Goal: Task Accomplishment & Management: Manage account settings

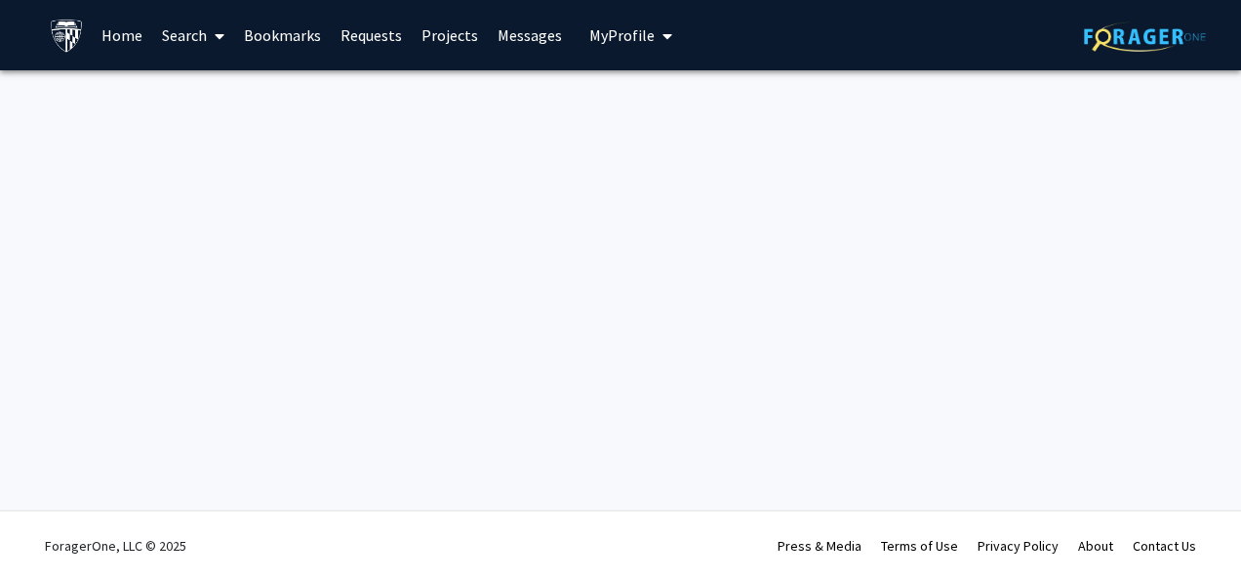
click at [133, 37] on link "Home" at bounding box center [122, 35] width 60 height 68
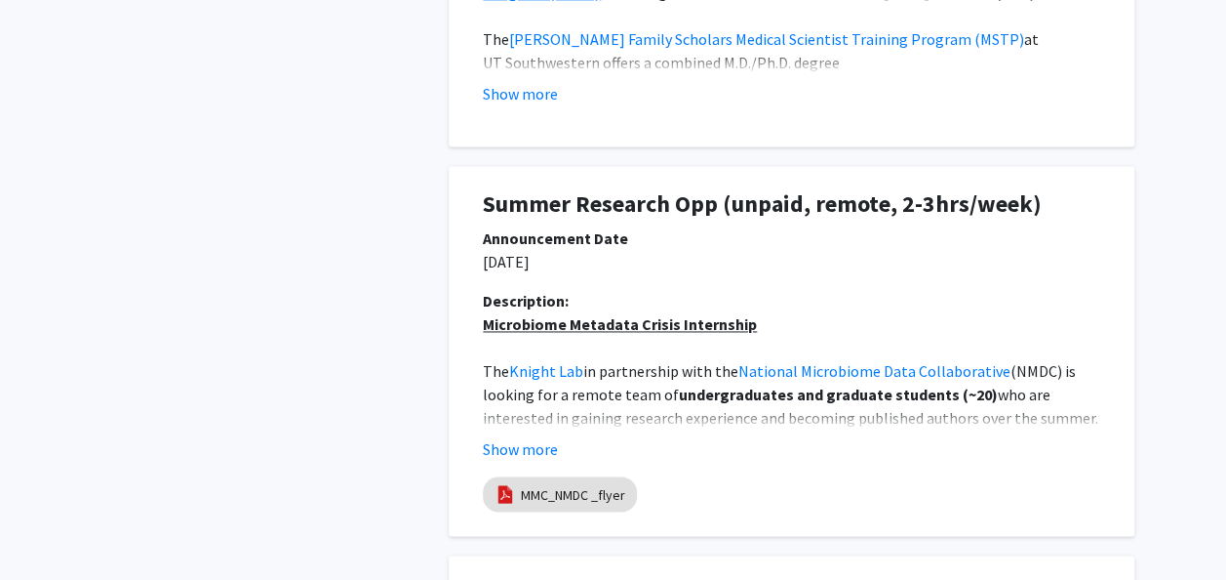
scroll to position [1351, 0]
click at [517, 457] on button "Show more" at bounding box center [520, 447] width 75 height 23
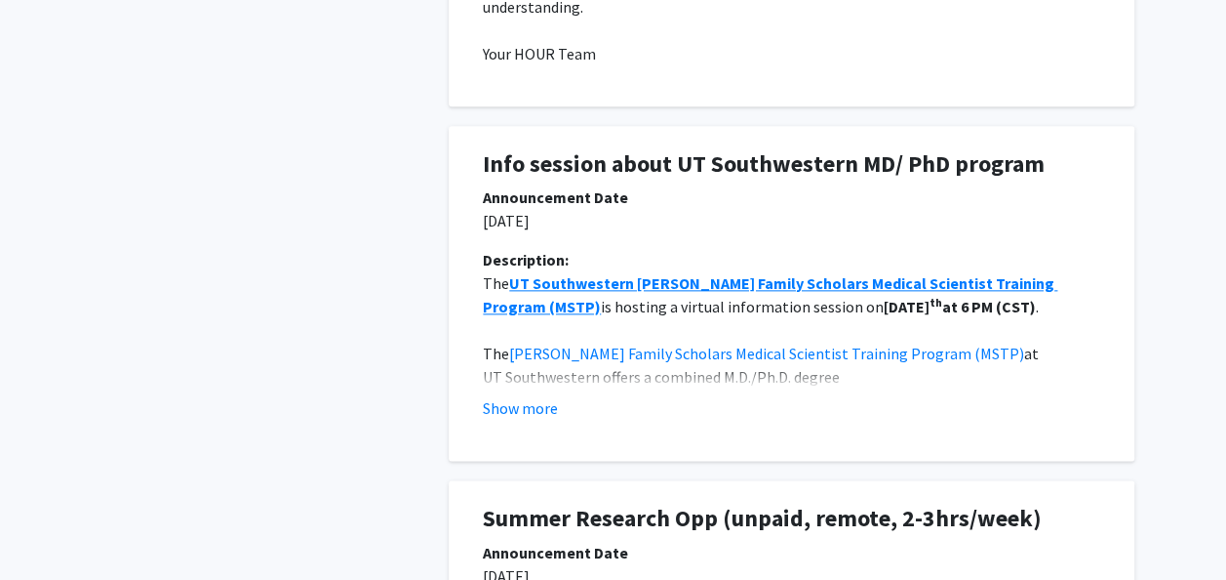
scroll to position [1017, 0]
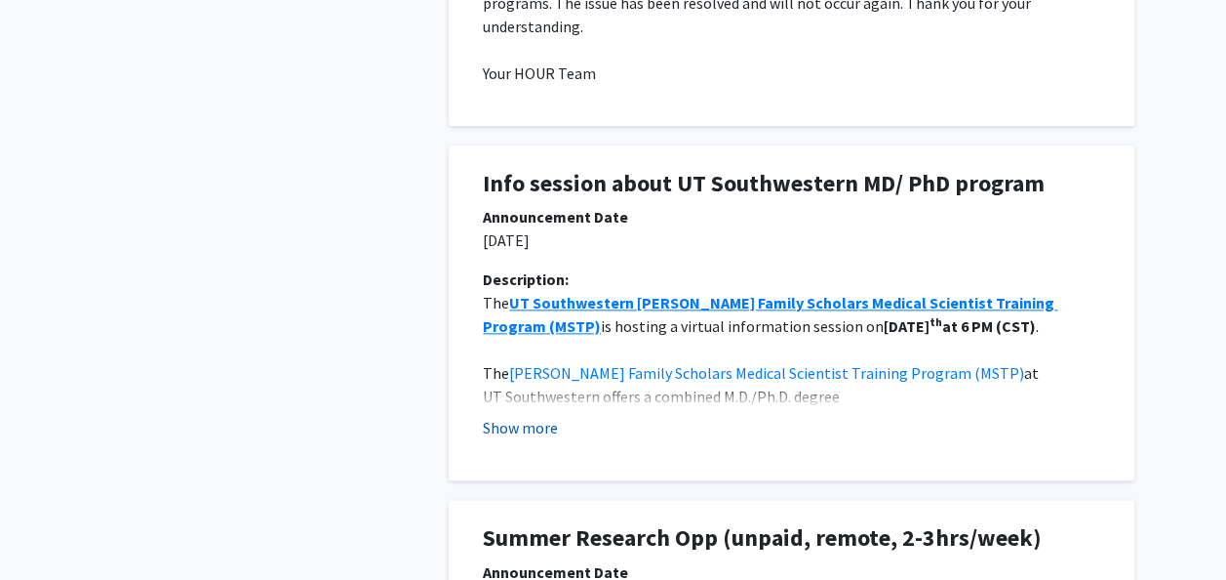
click at [517, 425] on button "Show more" at bounding box center [520, 427] width 75 height 23
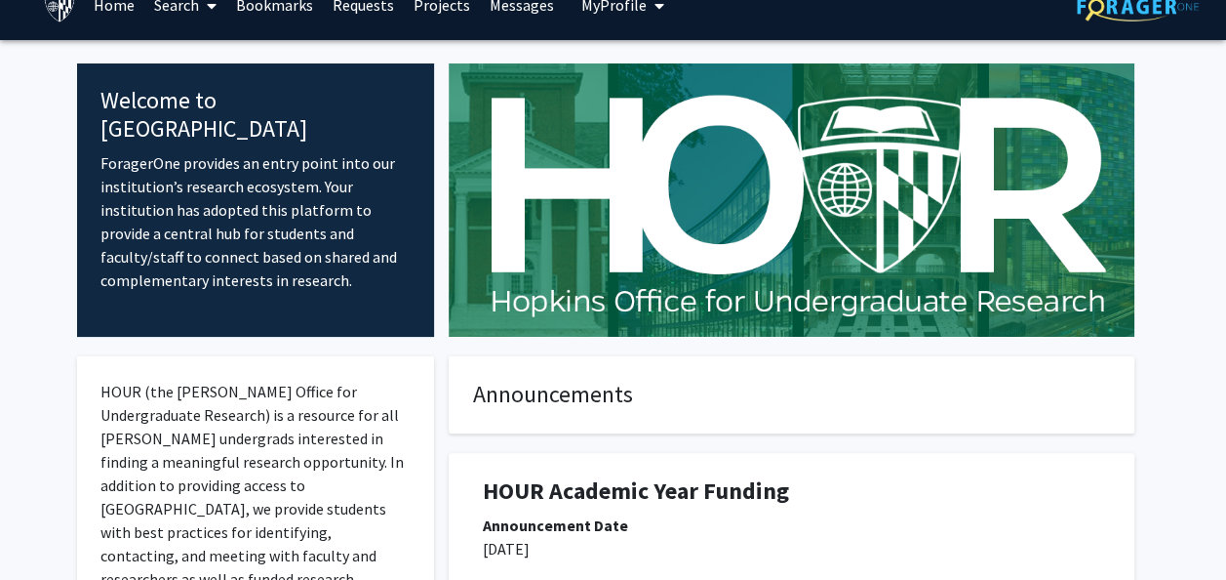
scroll to position [0, 0]
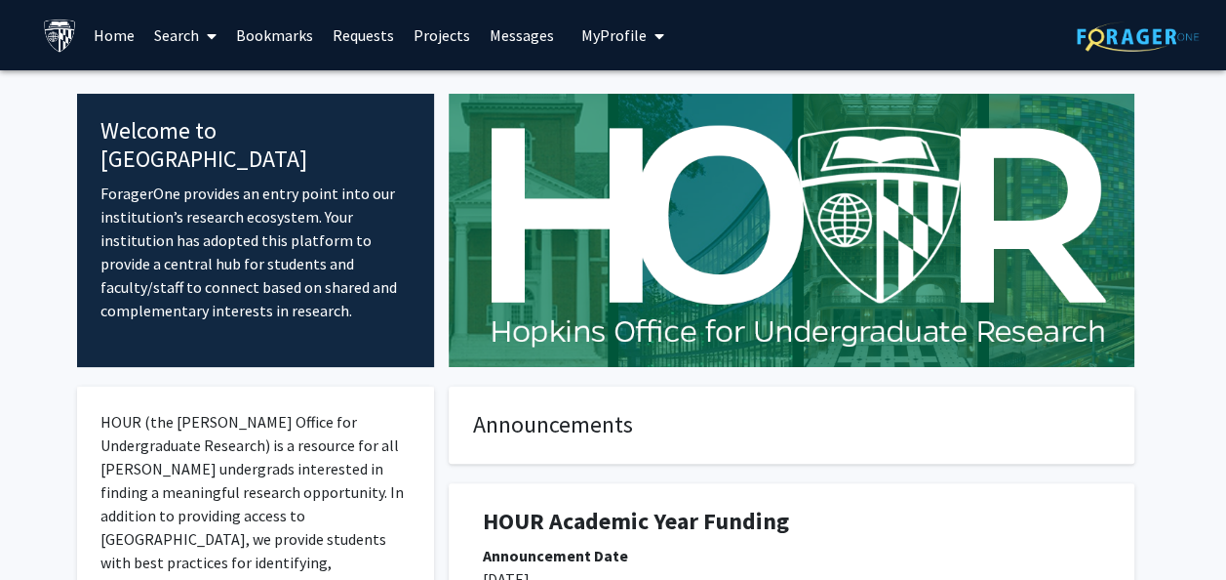
click at [180, 37] on link "Search" at bounding box center [185, 35] width 82 height 68
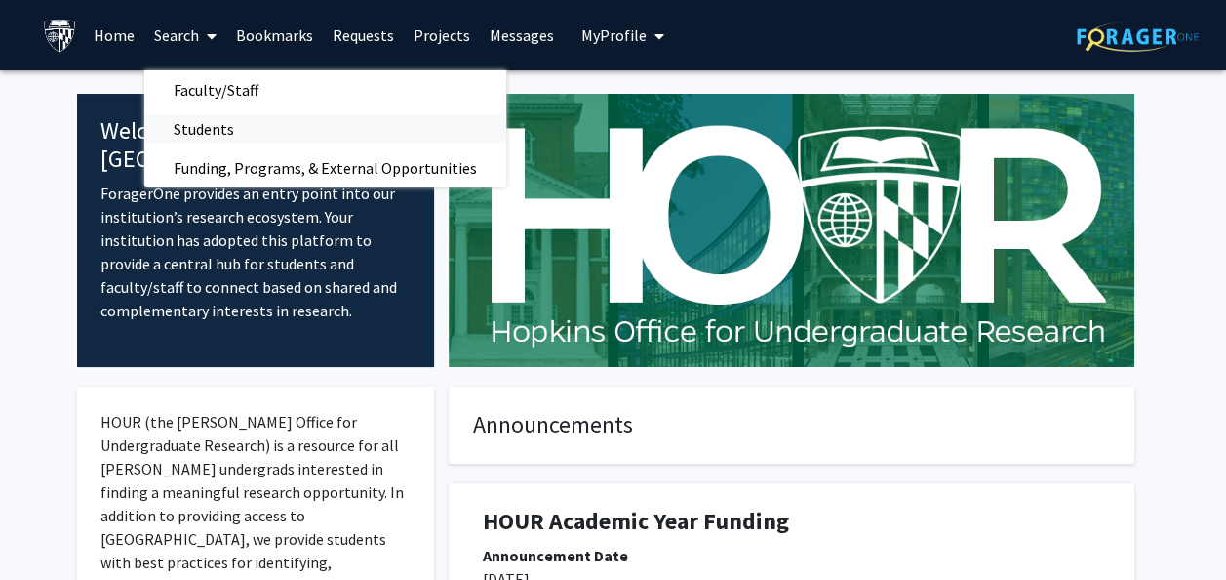
click at [205, 119] on span "Students" at bounding box center [203, 128] width 119 height 39
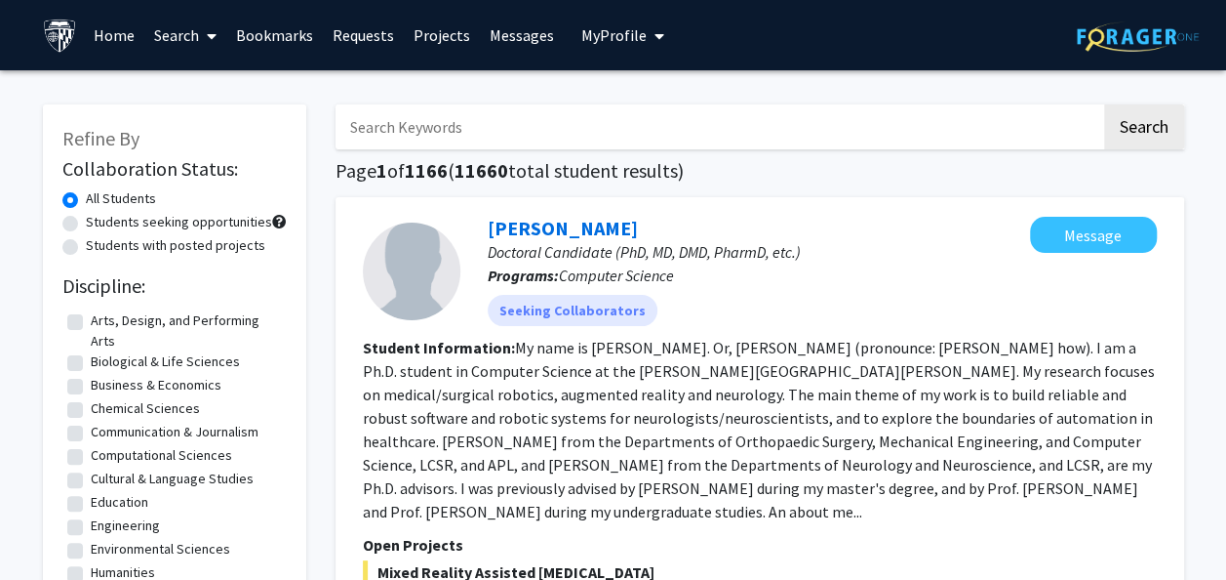
click at [201, 37] on span at bounding box center [208, 36] width 18 height 68
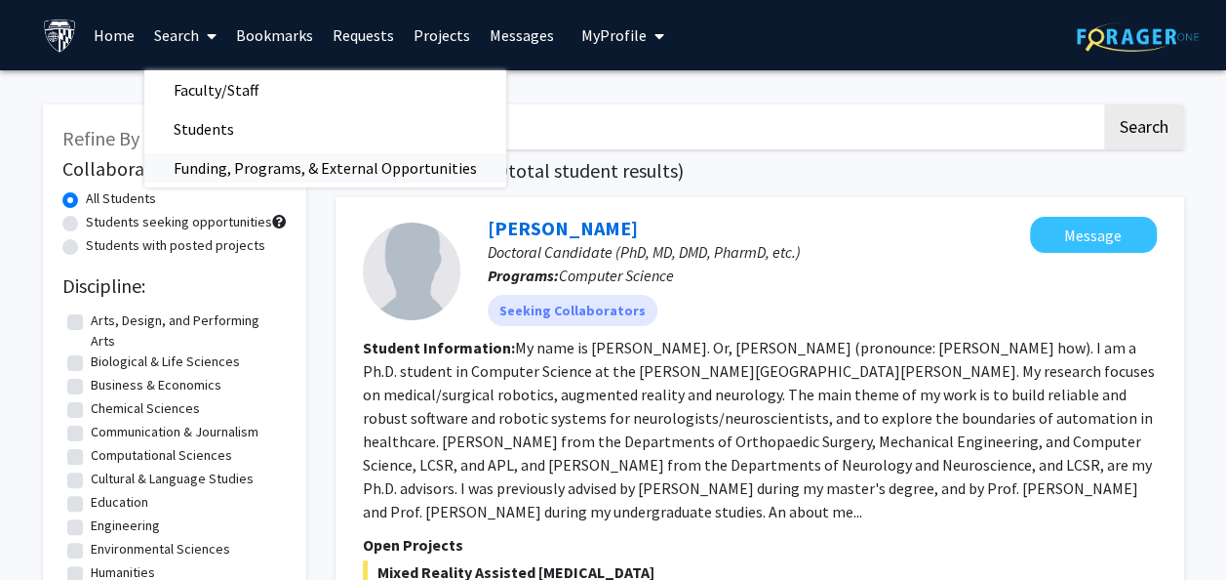
click at [209, 173] on span "Funding, Programs, & External Opportunities" at bounding box center [325, 167] width 362 height 39
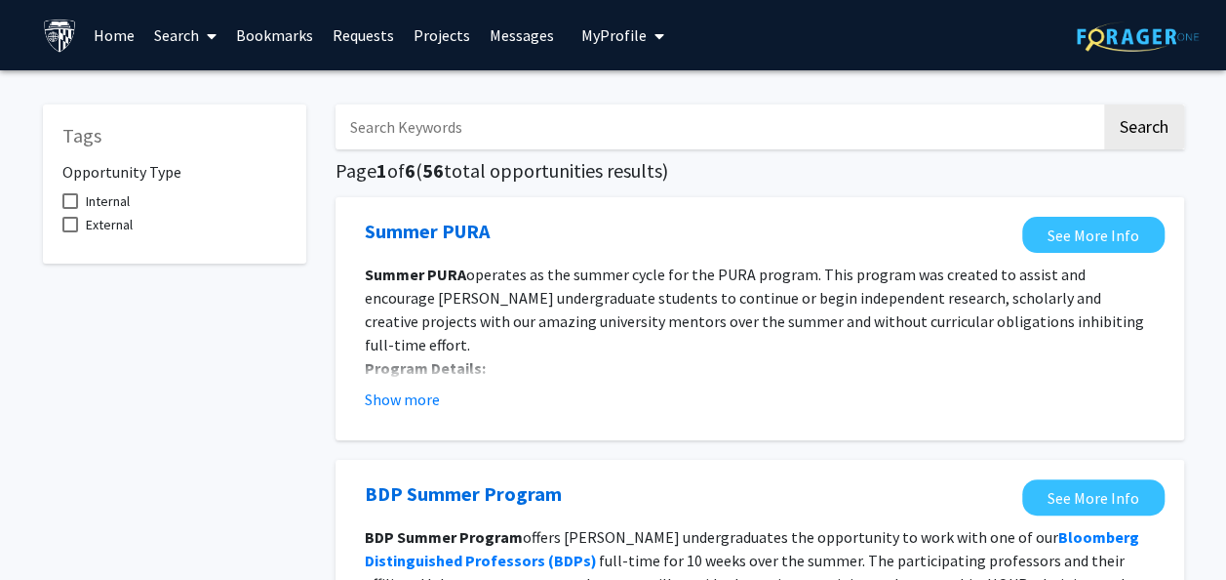
click at [186, 23] on link "Search" at bounding box center [185, 35] width 82 height 68
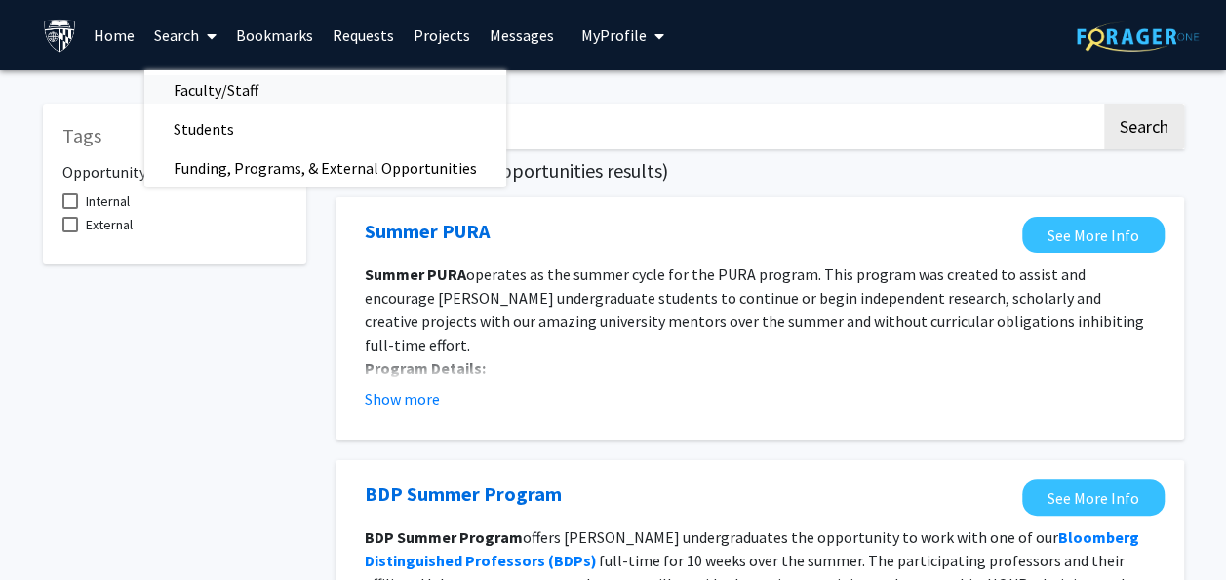
click at [197, 80] on span "Faculty/Staff" at bounding box center [215, 89] width 143 height 39
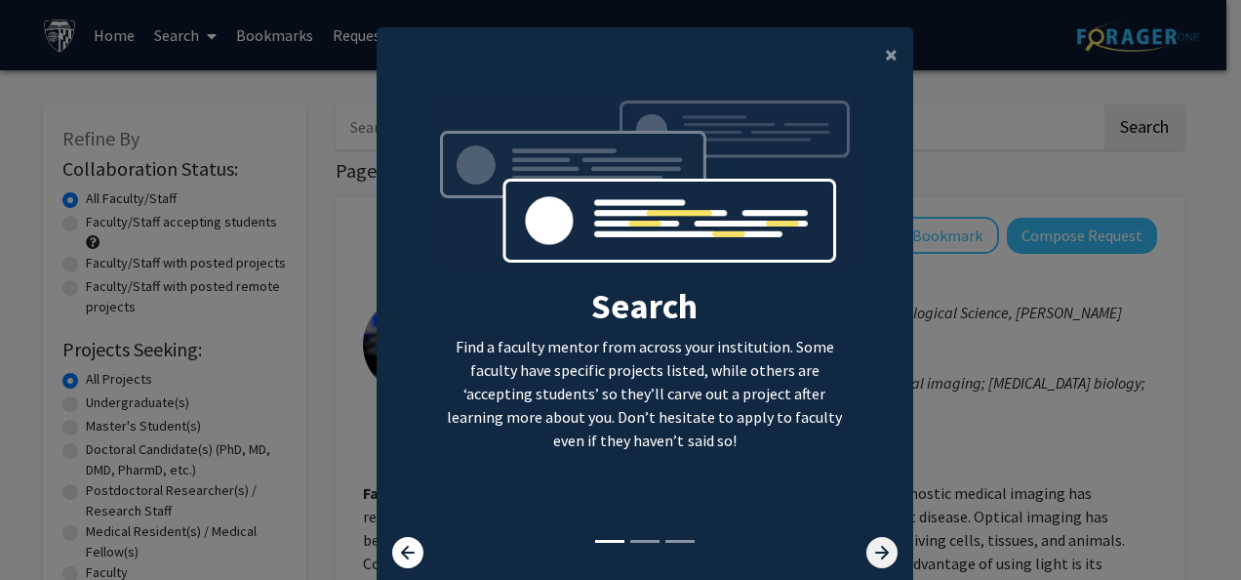
click at [866, 552] on icon at bounding box center [881, 552] width 31 height 31
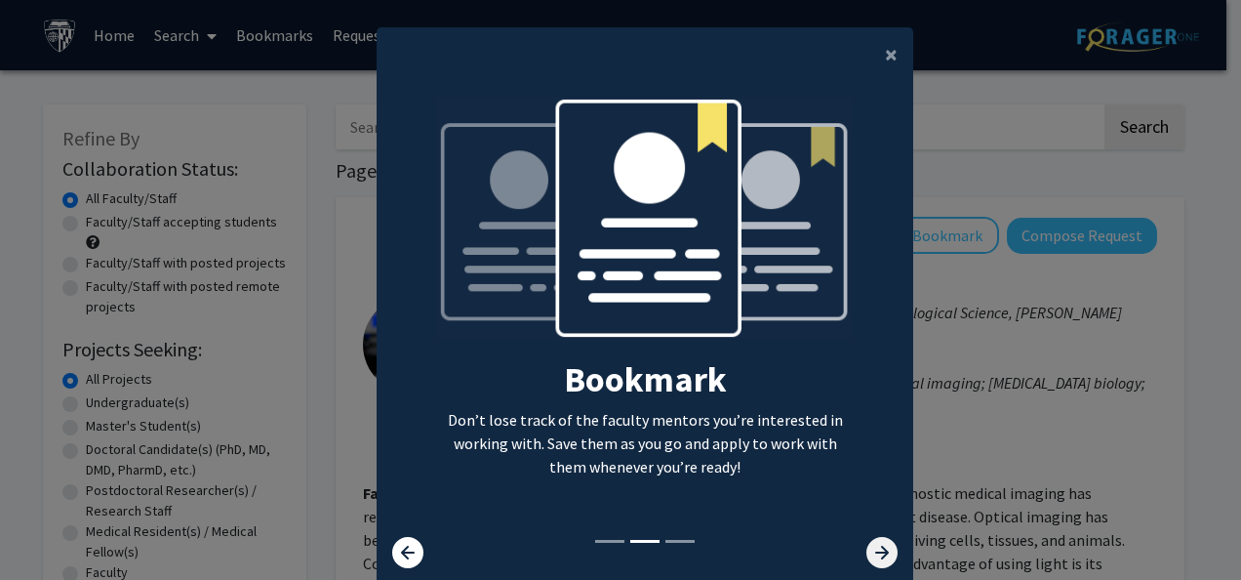
click at [866, 552] on icon at bounding box center [881, 552] width 31 height 31
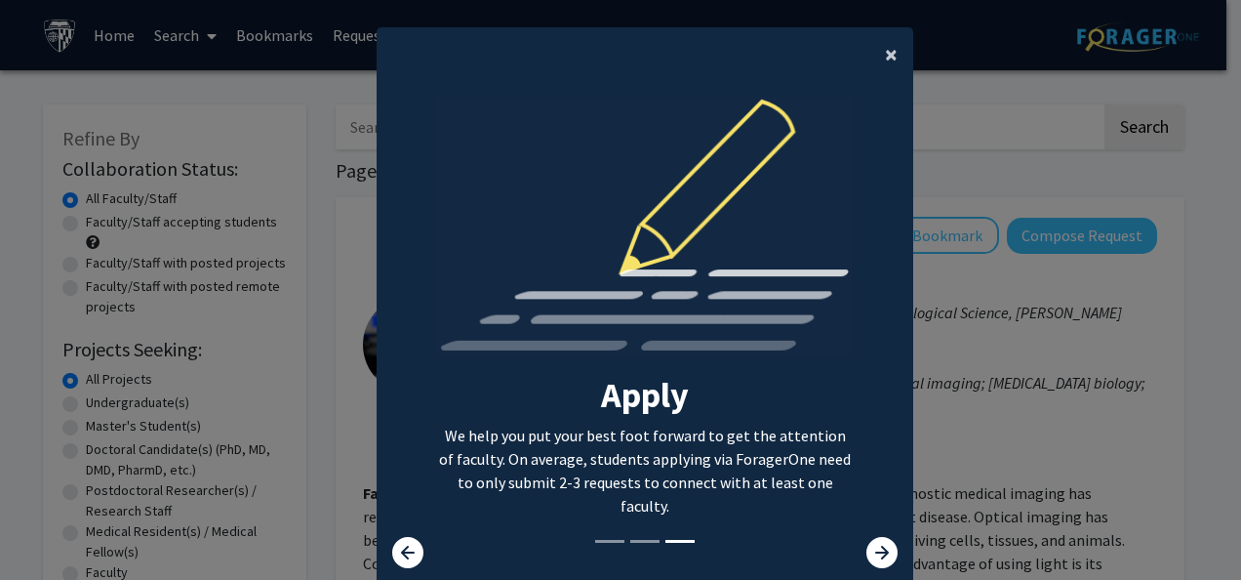
click at [885, 55] on span "×" at bounding box center [891, 54] width 13 height 30
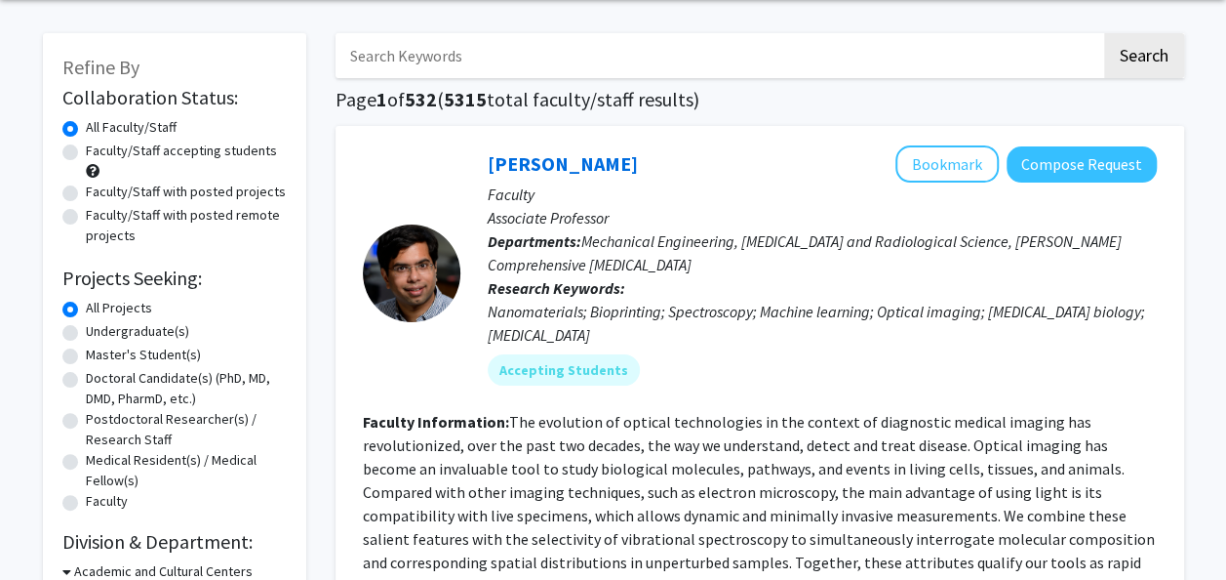
scroll to position [72, 0]
click at [86, 150] on label "Faculty/Staff accepting students" at bounding box center [181, 150] width 191 height 20
click at [86, 150] on input "Faculty/Staff accepting students" at bounding box center [92, 146] width 13 height 13
radio input "true"
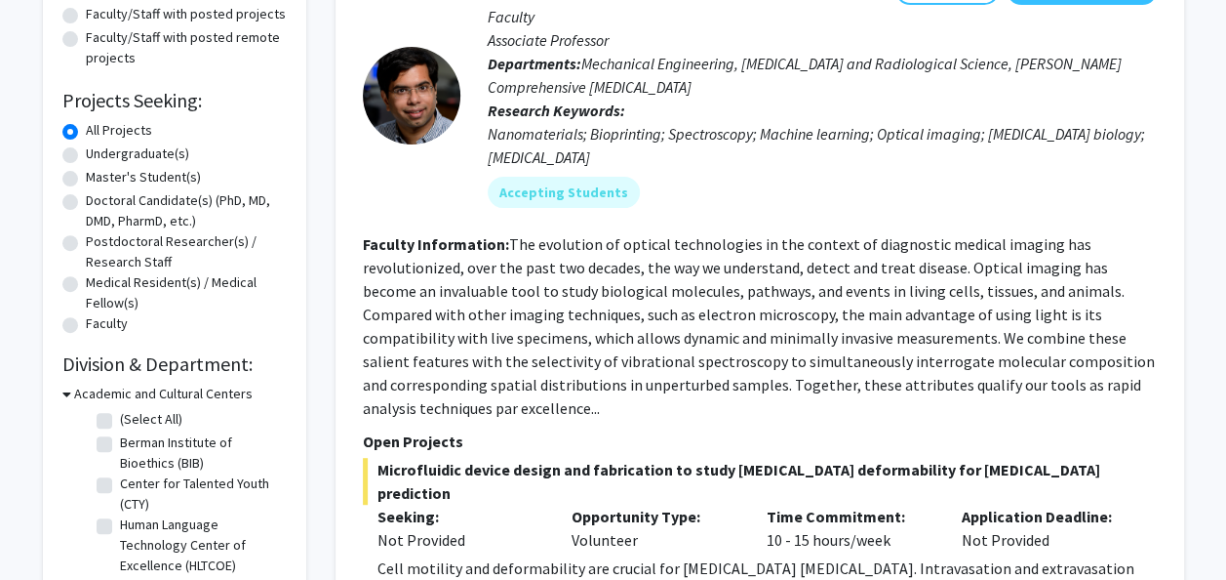
scroll to position [250, 0]
click at [86, 173] on label "Master's Student(s)" at bounding box center [143, 176] width 115 height 20
click at [86, 173] on input "Master's Student(s)" at bounding box center [92, 172] width 13 height 13
radio input "true"
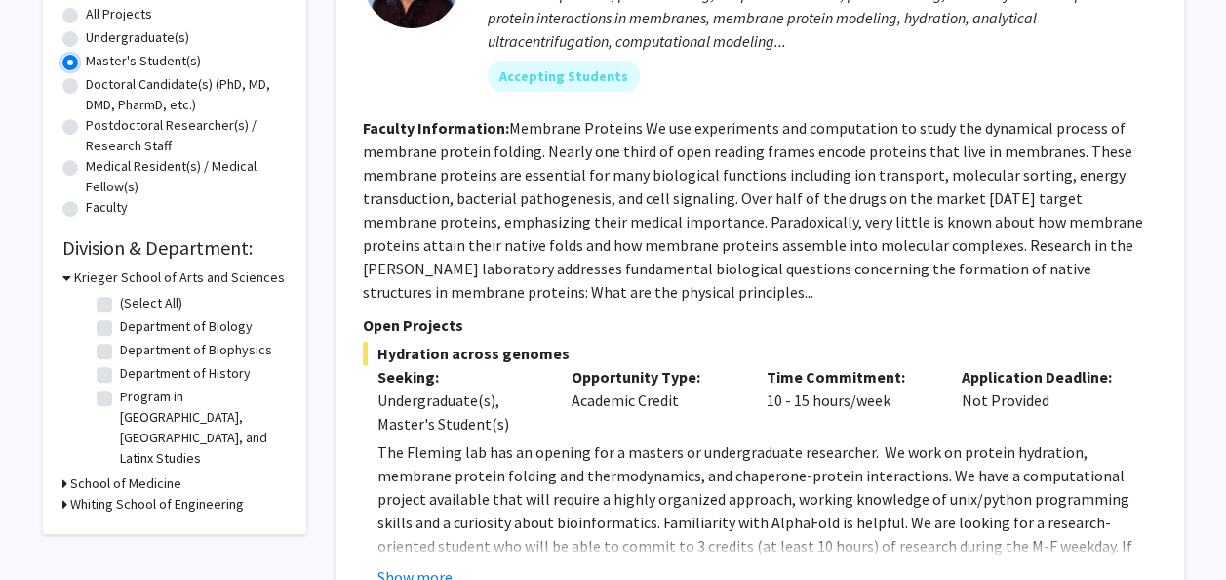
scroll to position [366, 0]
click at [155, 472] on h3 "School of Medicine" at bounding box center [125, 482] width 111 height 20
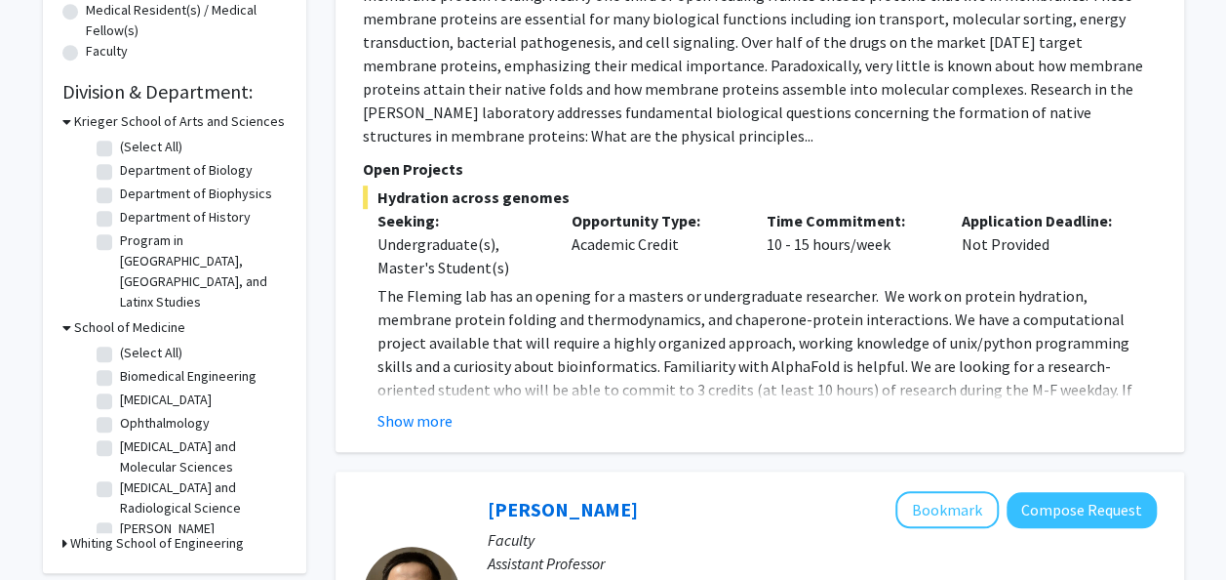
scroll to position [535, 0]
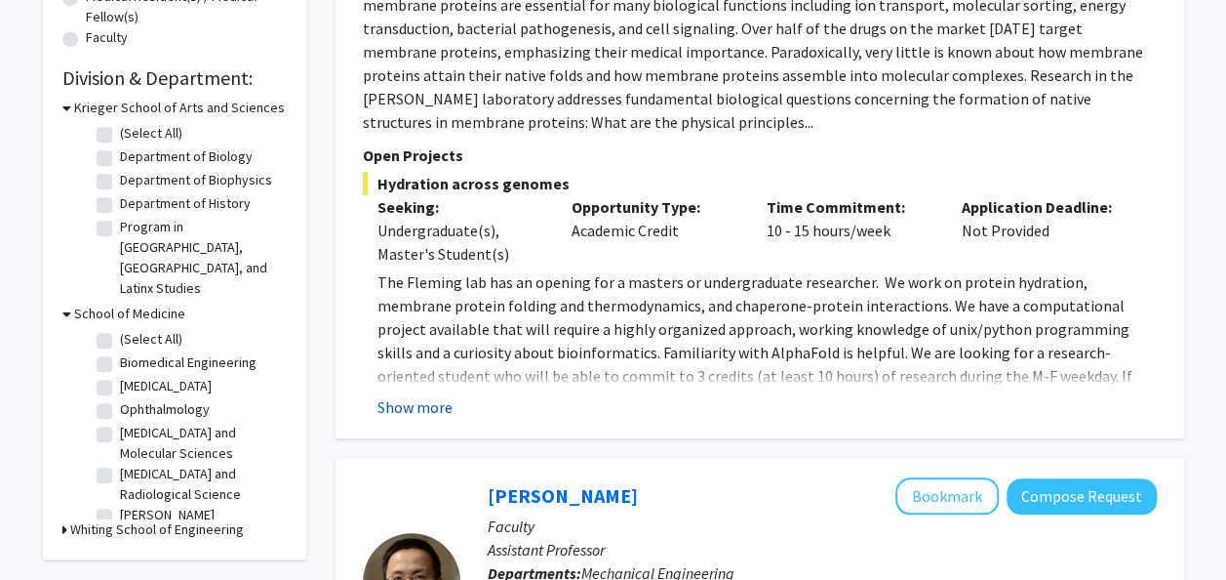
click at [431, 407] on button "Show more" at bounding box center [415, 406] width 75 height 23
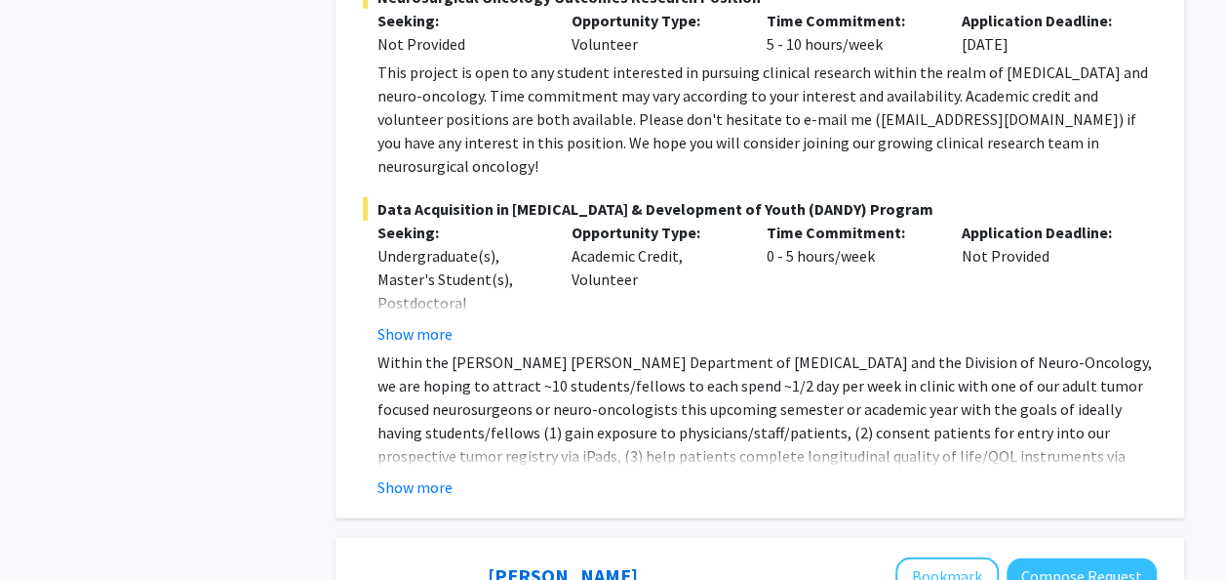
scroll to position [2510, 0]
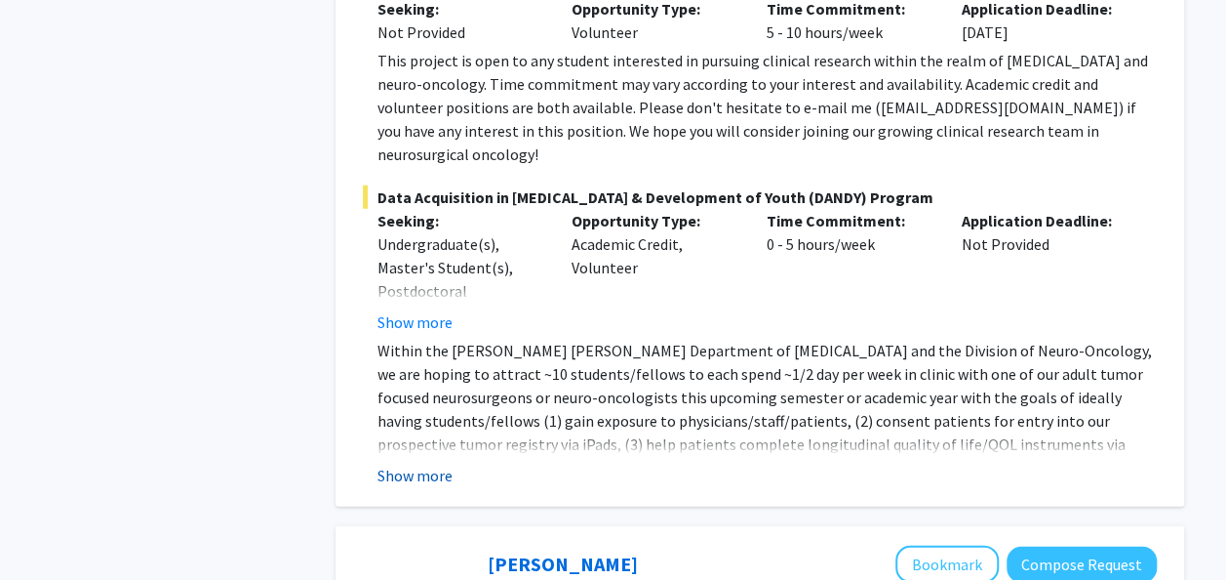
click at [404, 463] on button "Show more" at bounding box center [415, 474] width 75 height 23
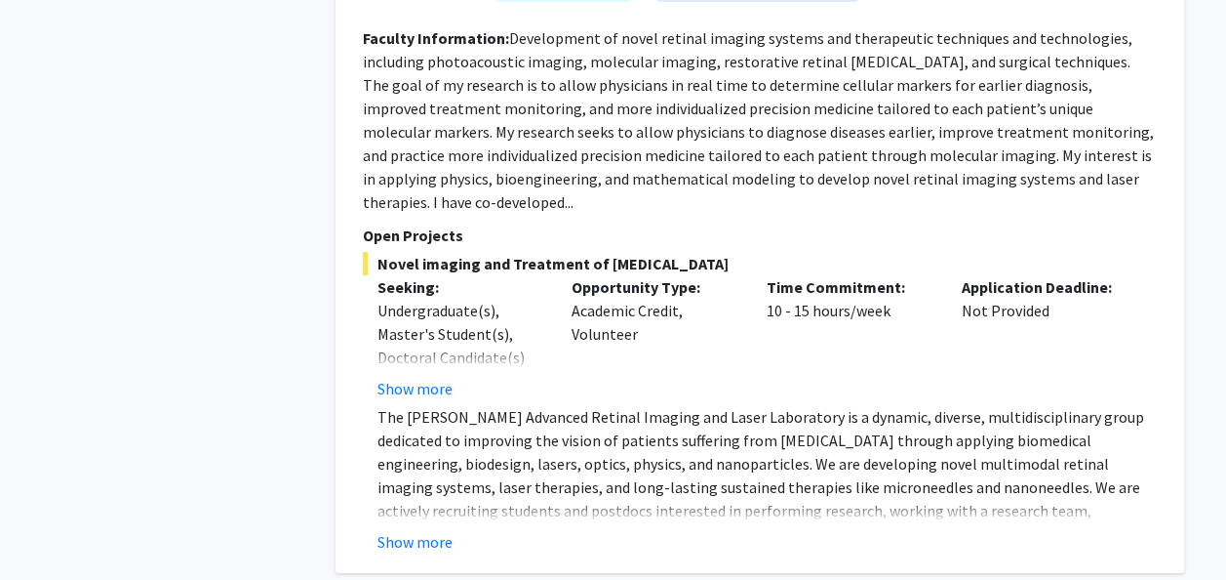
scroll to position [3532, 0]
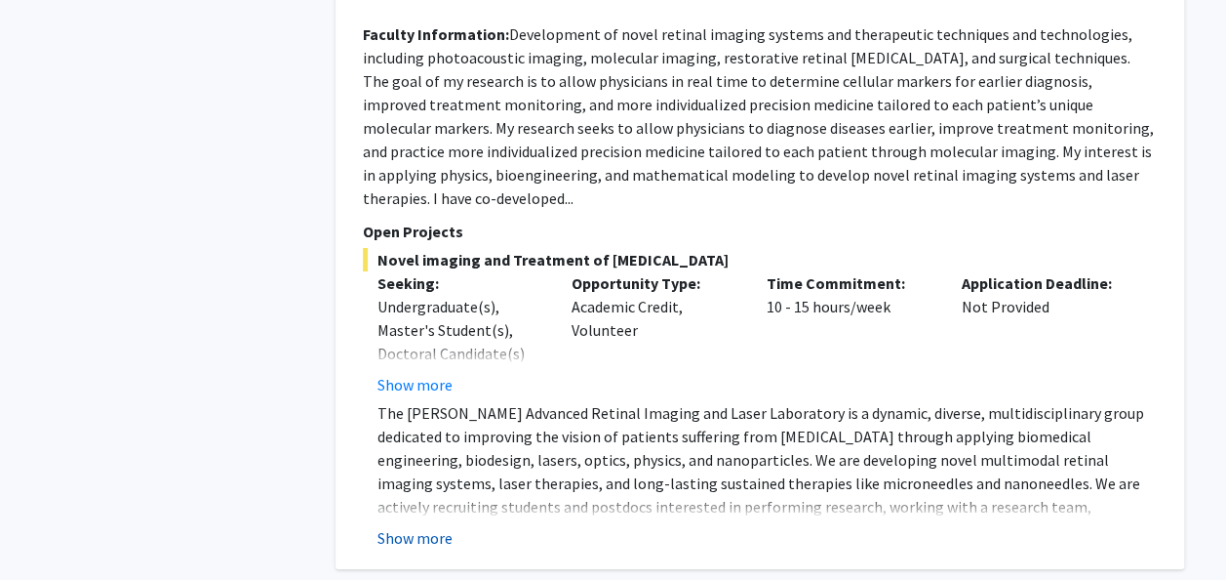
click at [408, 526] on button "Show more" at bounding box center [415, 537] width 75 height 23
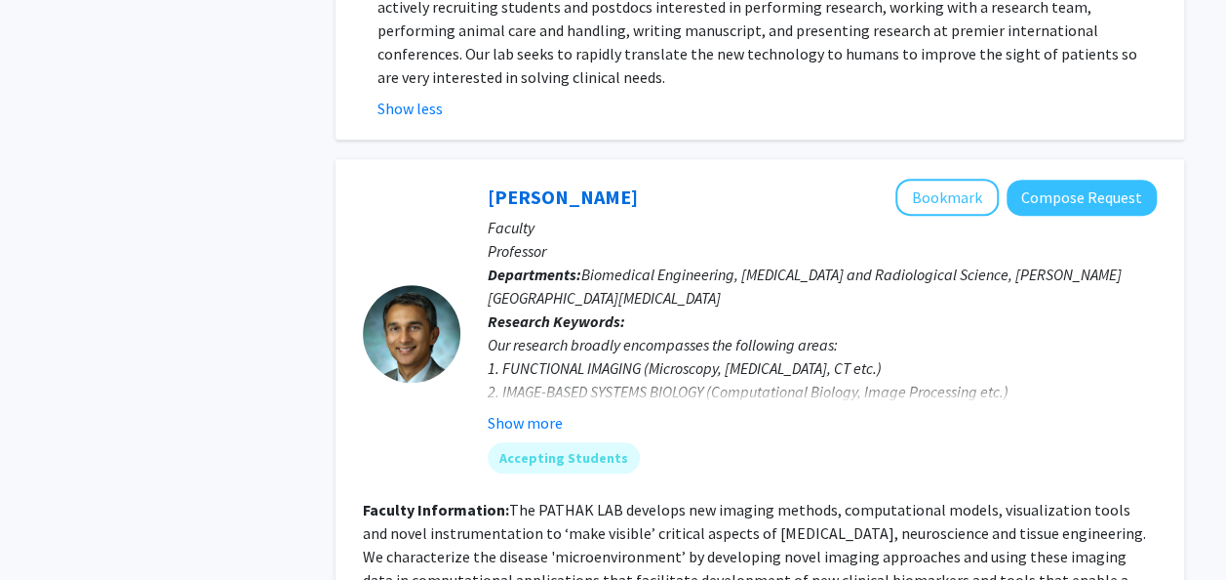
scroll to position [4025, 0]
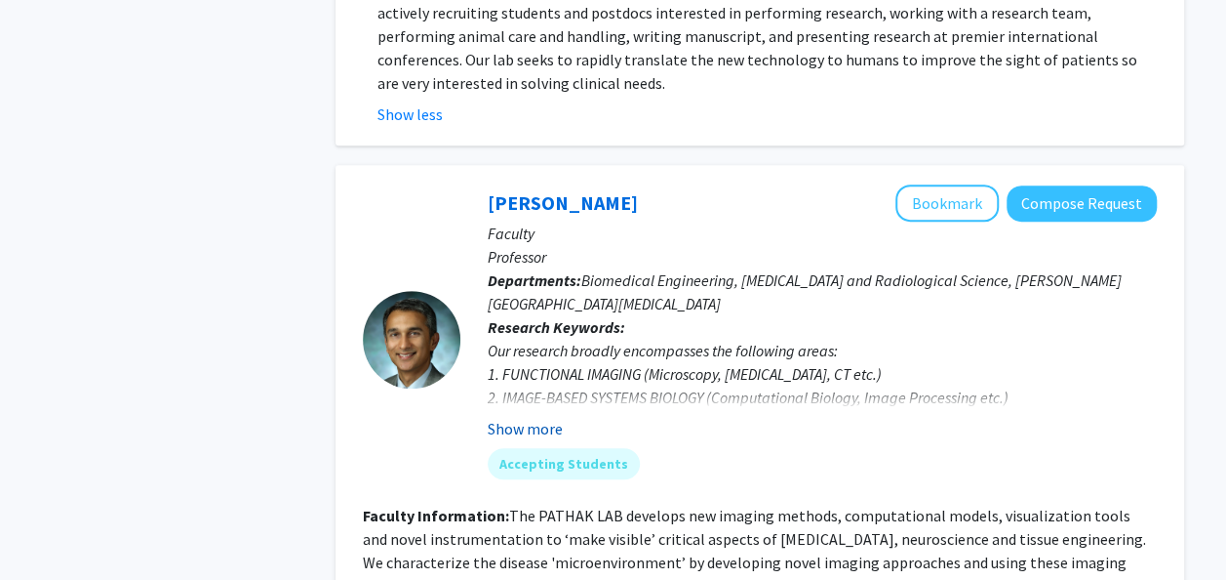
click at [515, 417] on button "Show more" at bounding box center [525, 428] width 75 height 23
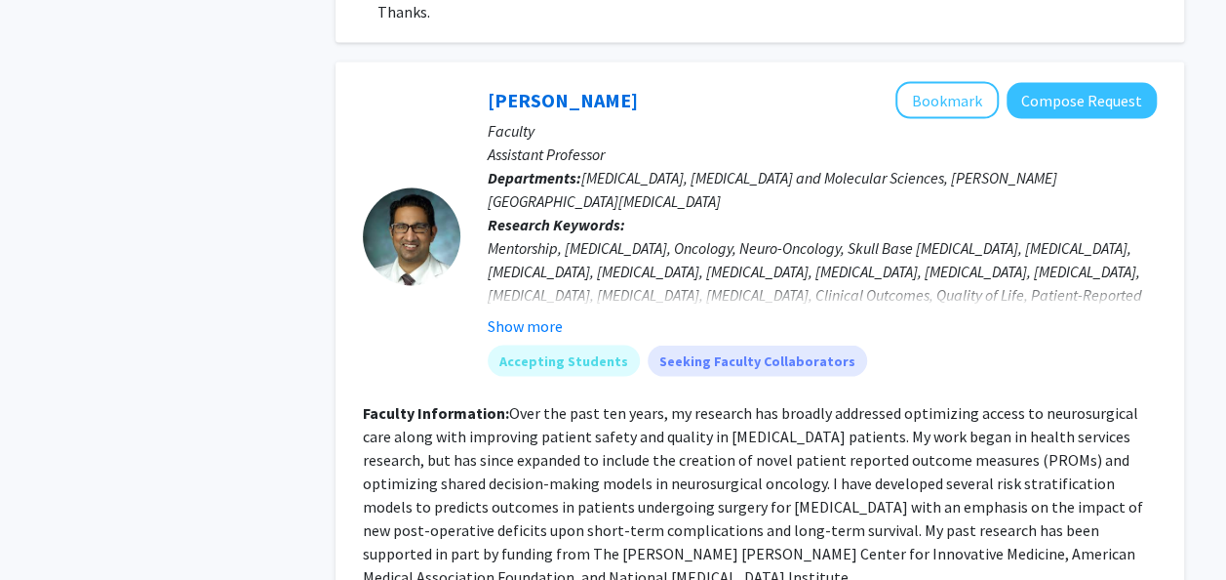
scroll to position [1856, 0]
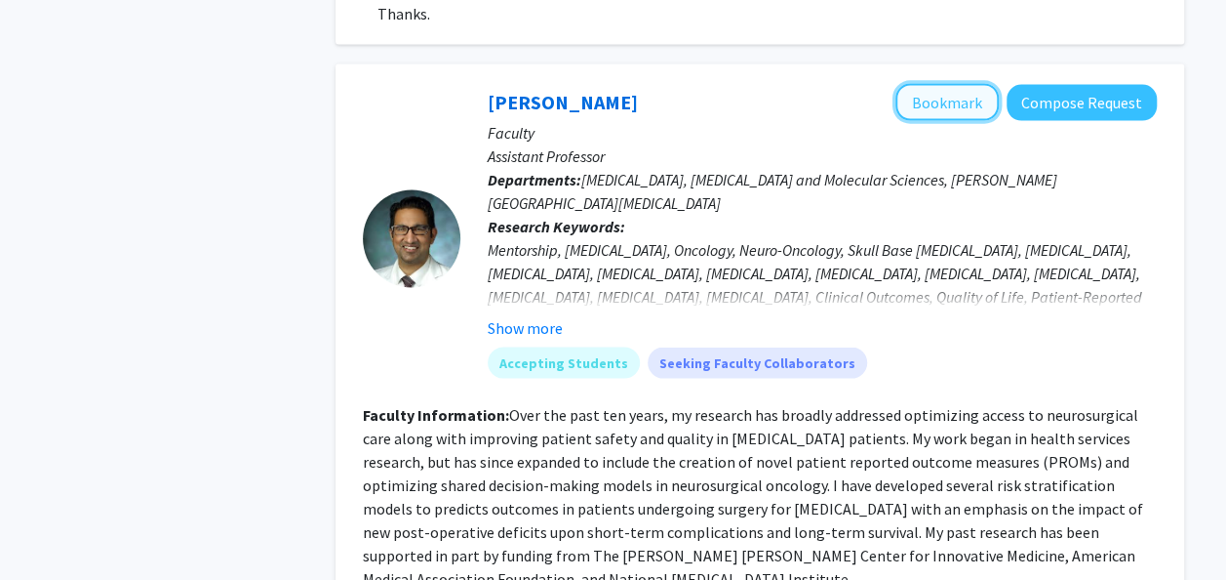
click at [925, 103] on button "Bookmark" at bounding box center [947, 102] width 103 height 37
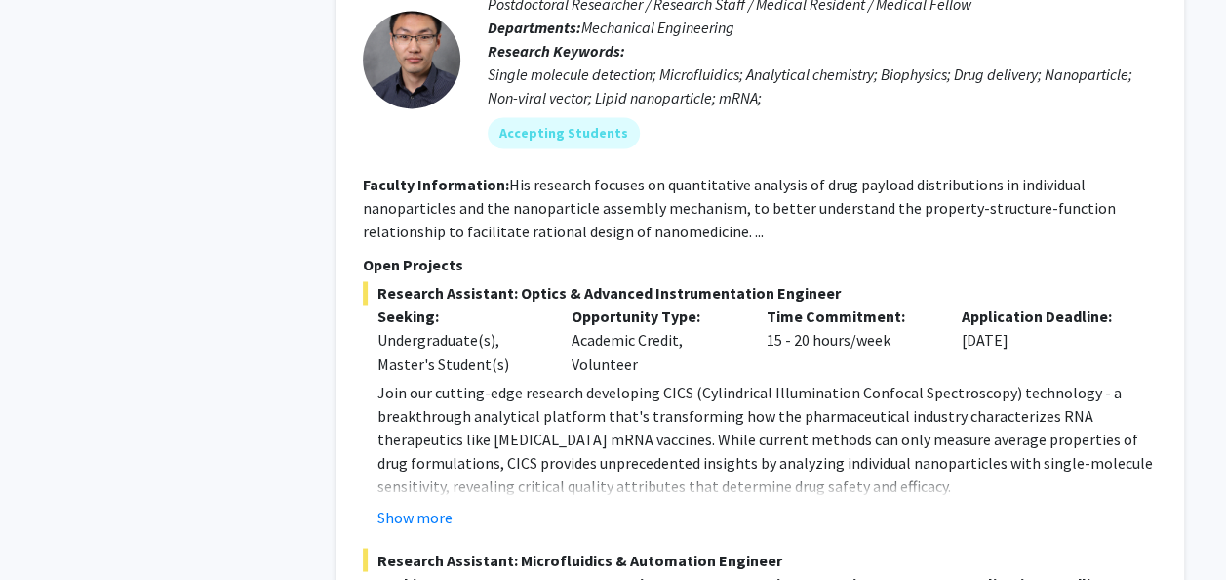
scroll to position [5192, 0]
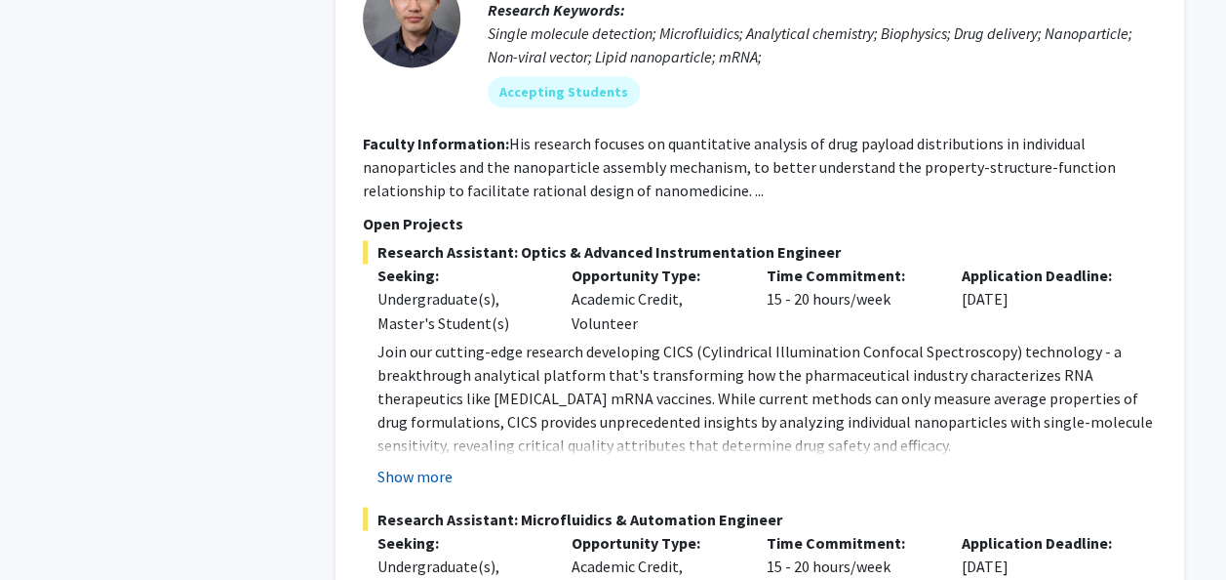
click at [396, 463] on button "Show more" at bounding box center [415, 474] width 75 height 23
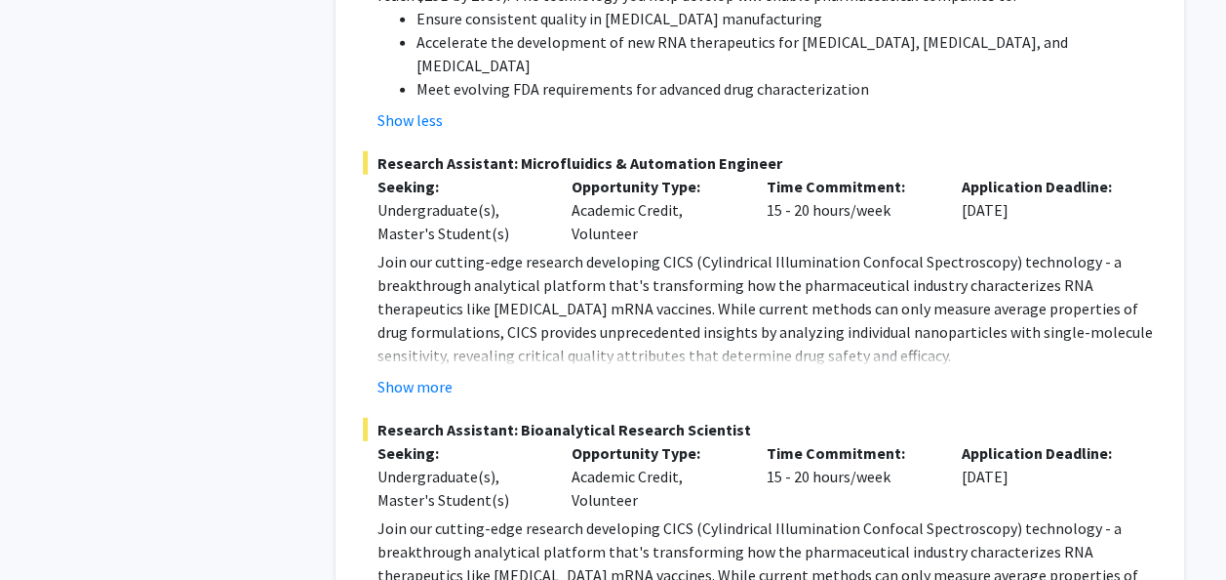
scroll to position [6205, 0]
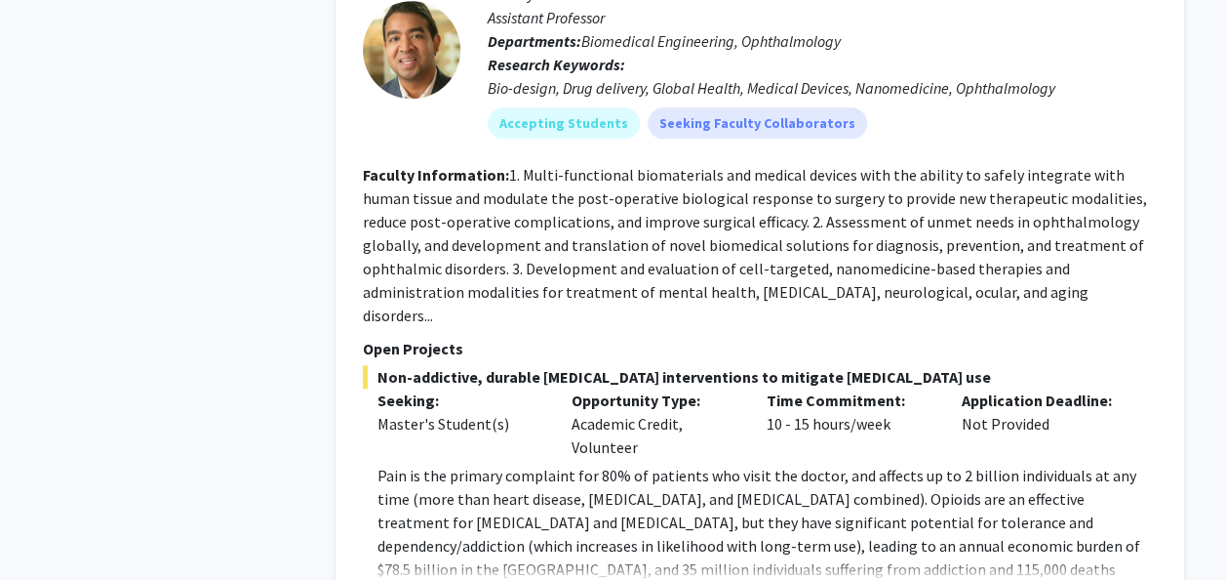
scroll to position [8504, 0]
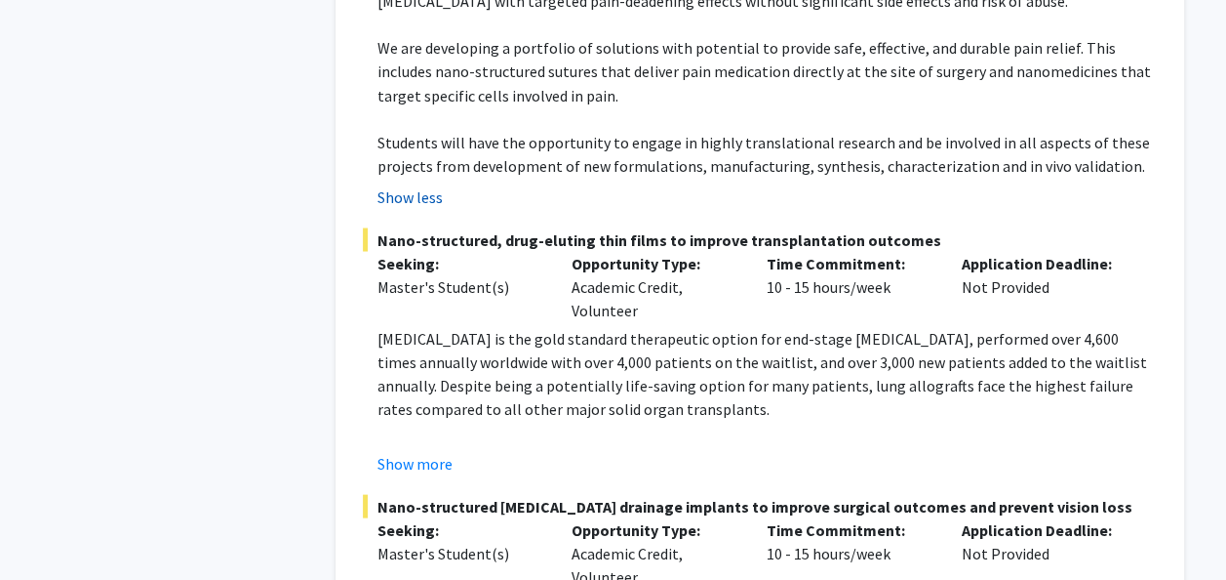
scroll to position [9118, 0]
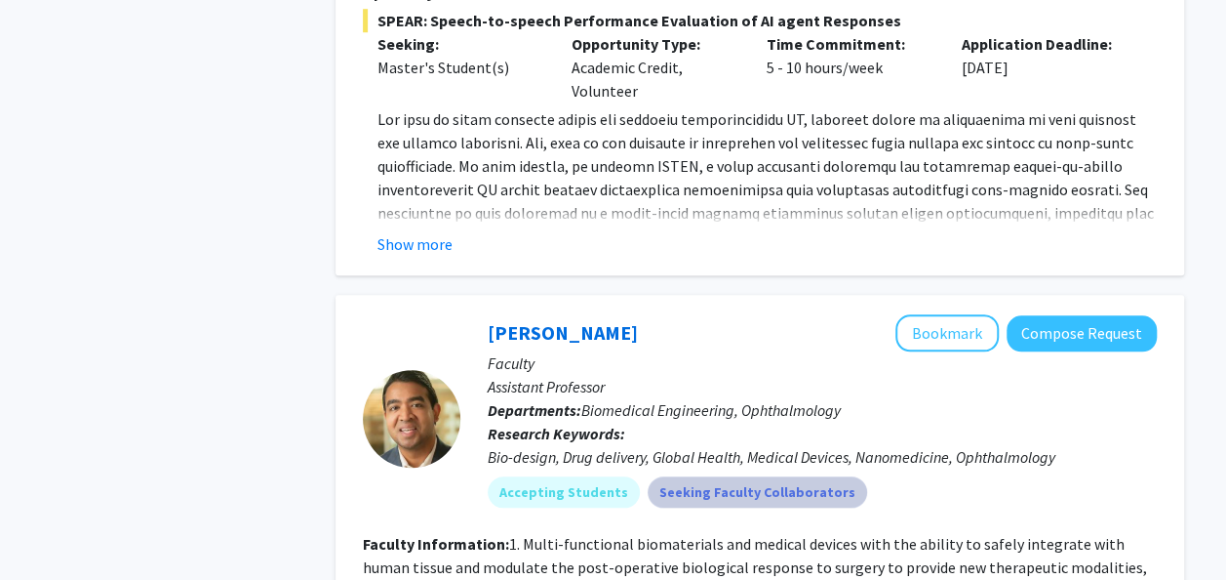
scroll to position [8131, 0]
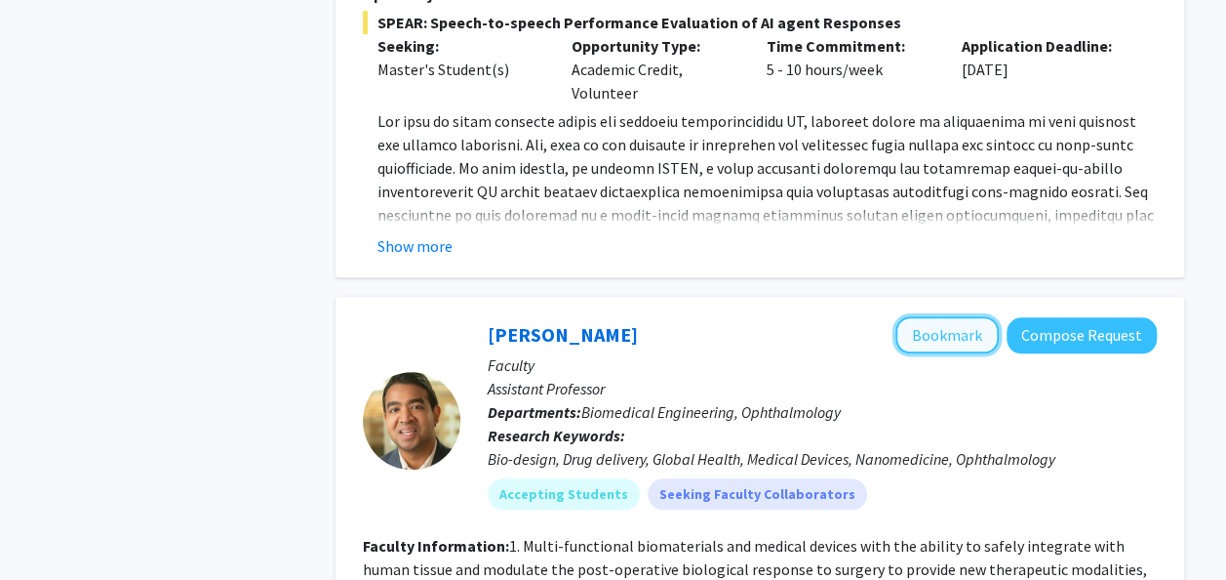
click at [924, 316] on button "Bookmark" at bounding box center [947, 334] width 103 height 37
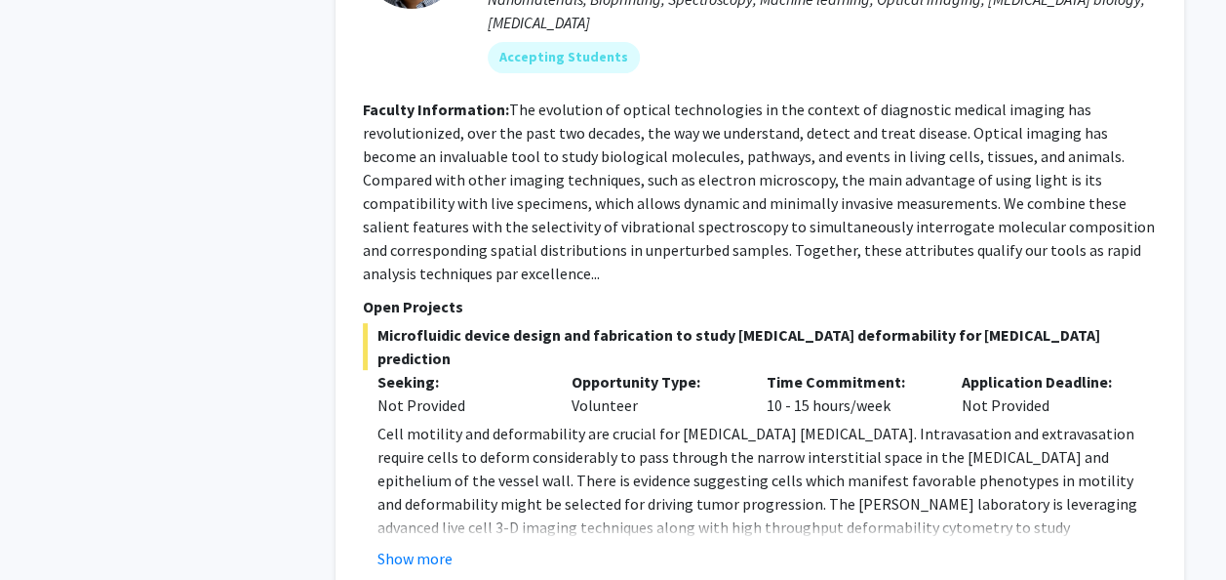
scroll to position [11382, 0]
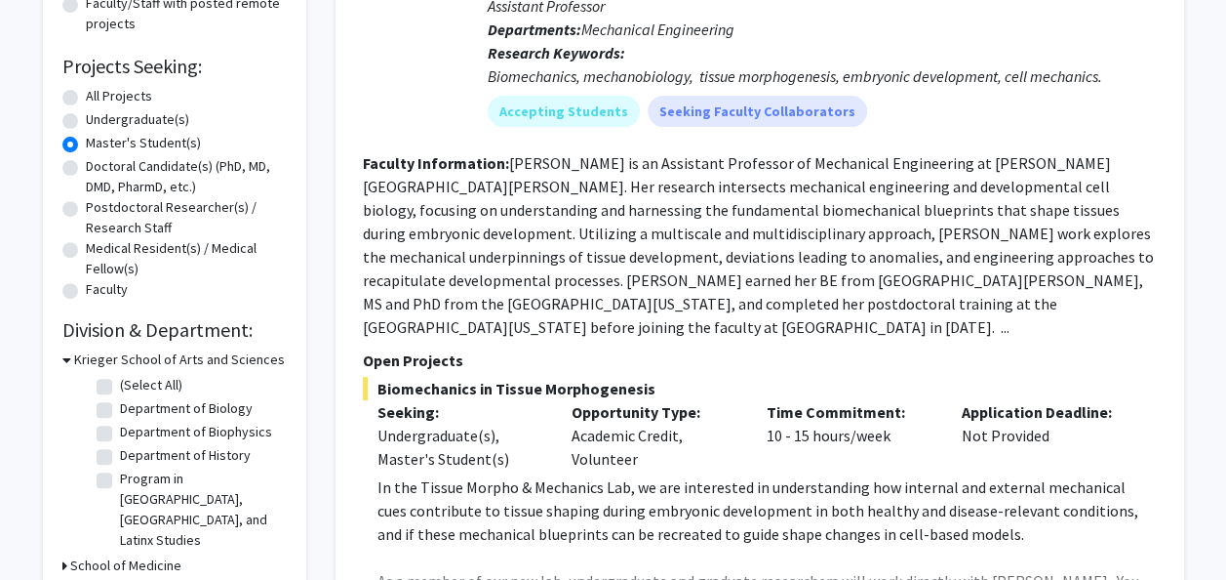
scroll to position [539, 0]
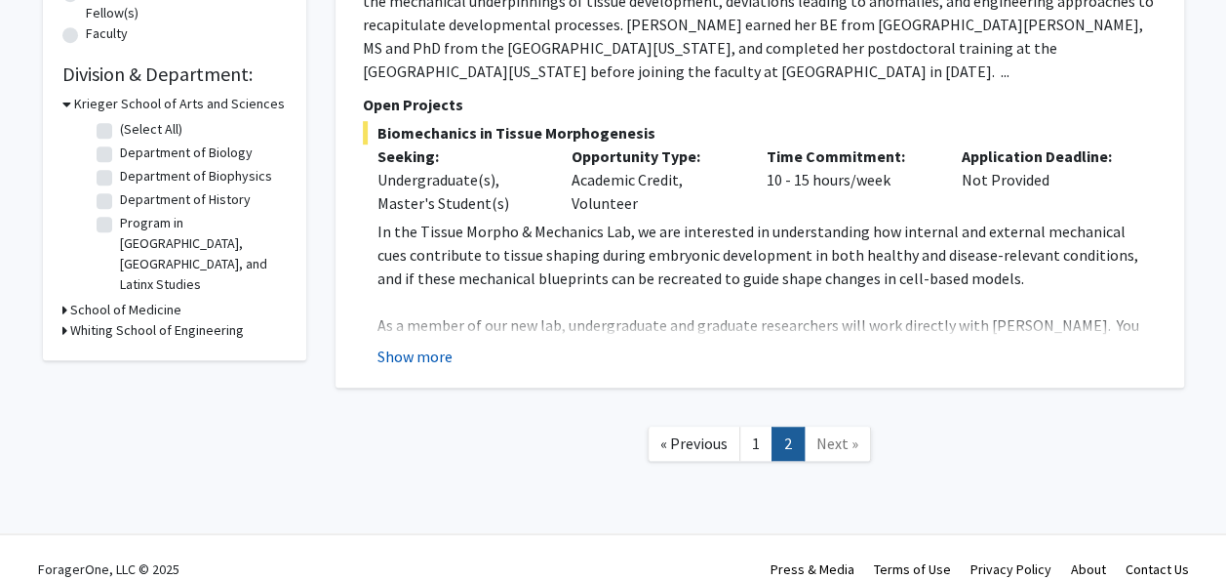
click at [413, 344] on button "Show more" at bounding box center [415, 355] width 75 height 23
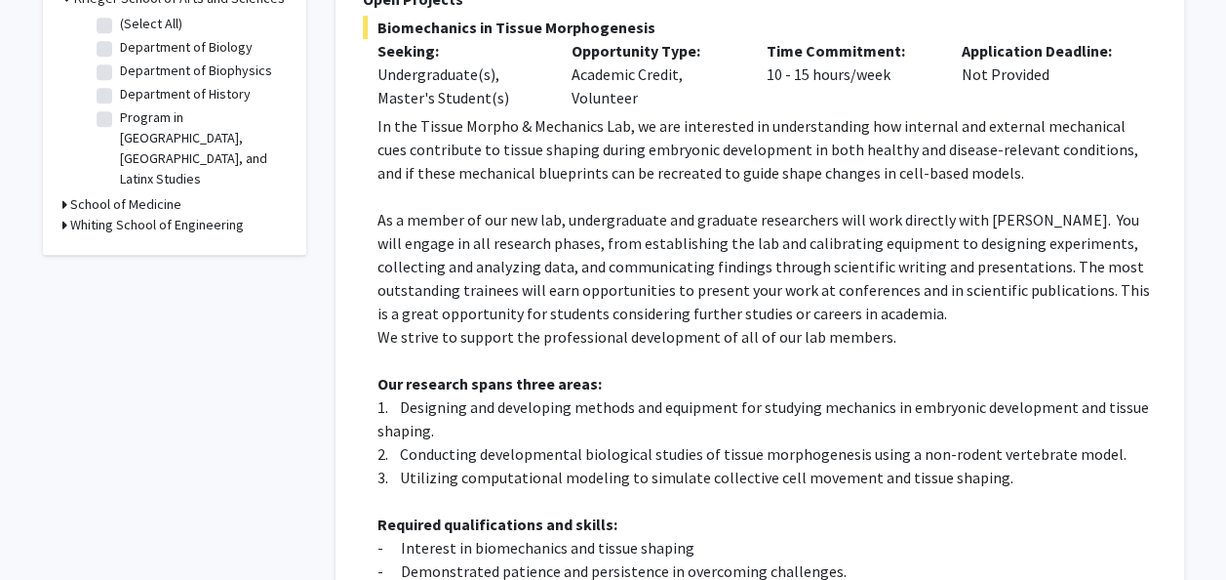
scroll to position [595, 0]
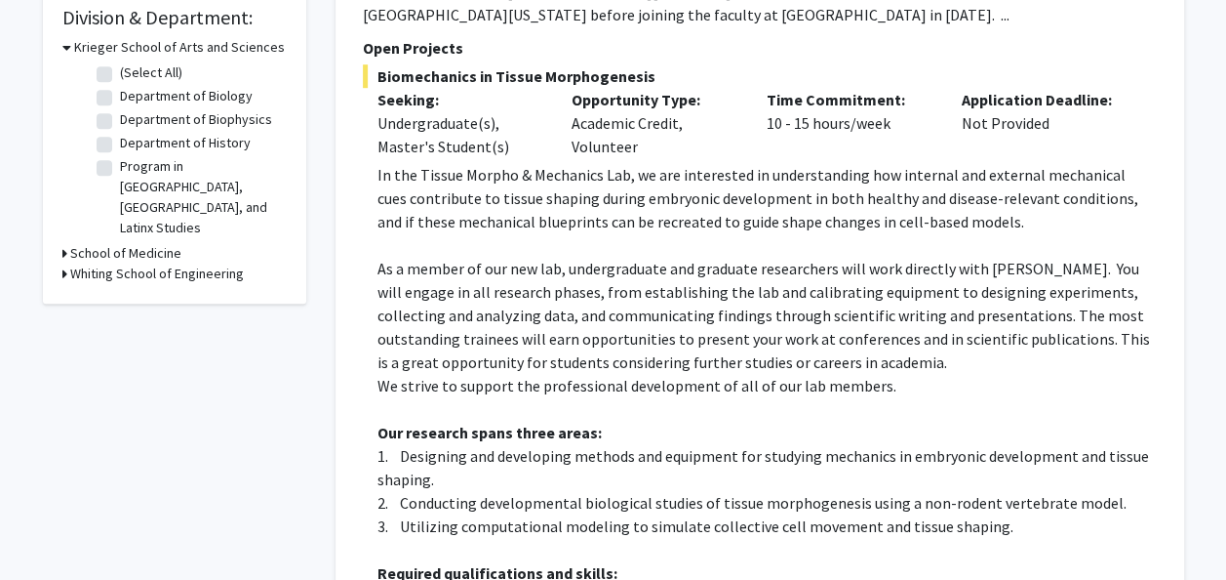
click at [413, 330] on p "As a member of our new lab, undergraduate and graduate researchers will work di…" at bounding box center [768, 315] width 780 height 117
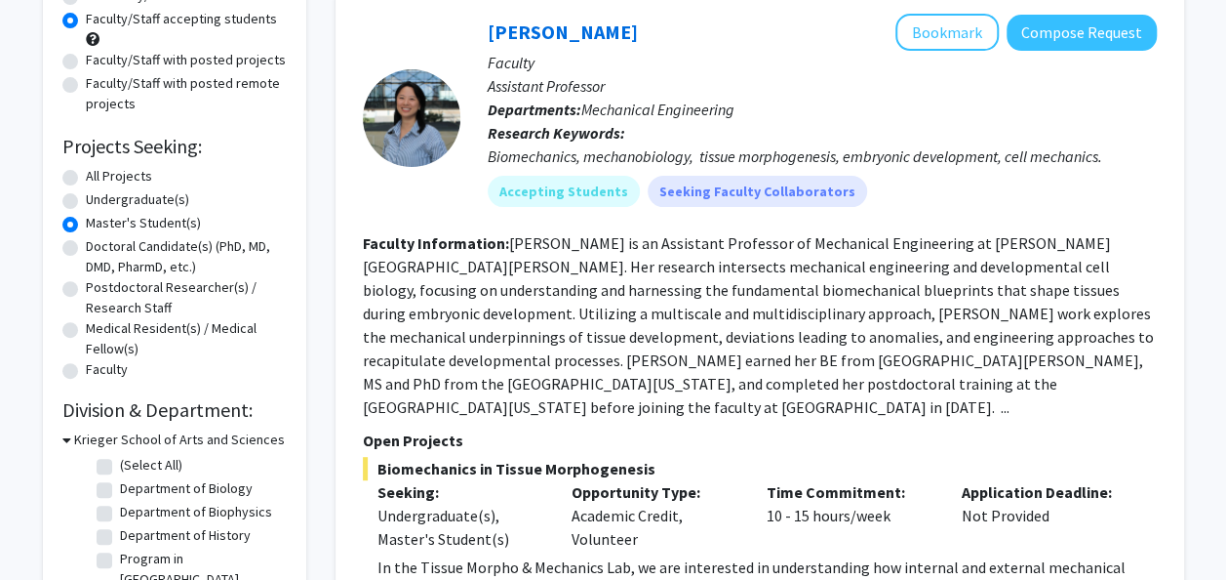
scroll to position [172, 0]
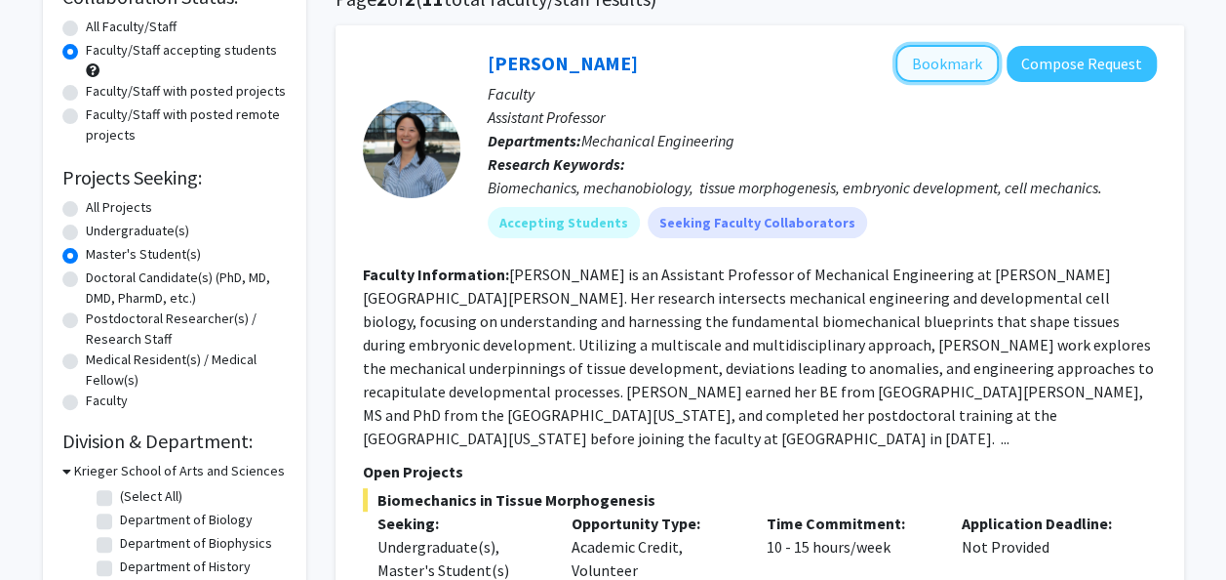
click at [929, 60] on button "Bookmark" at bounding box center [947, 63] width 103 height 37
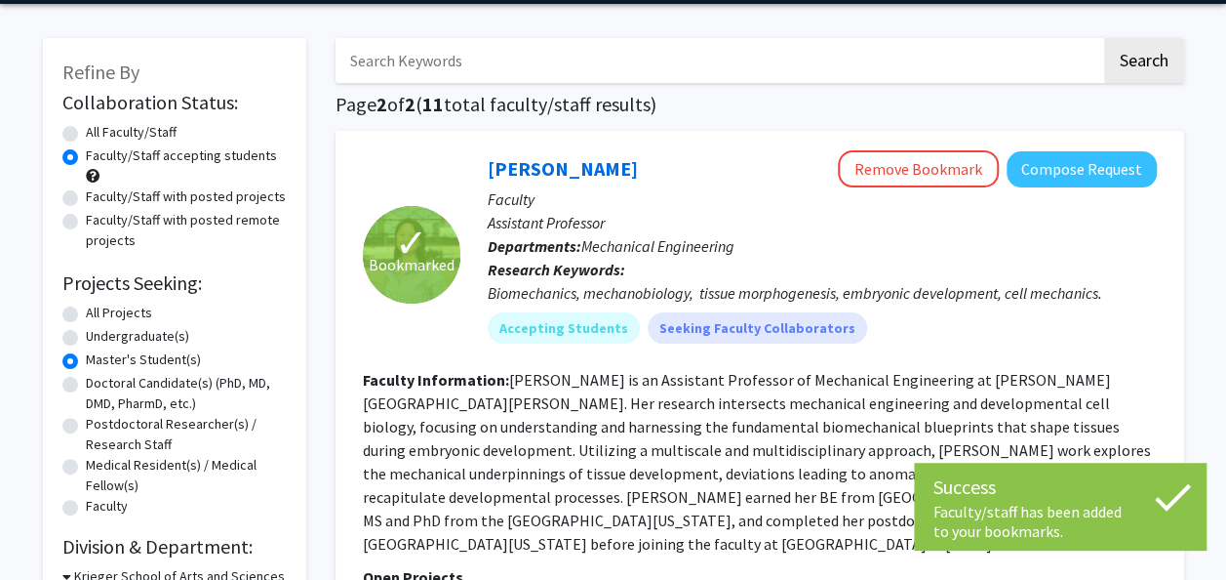
scroll to position [0, 0]
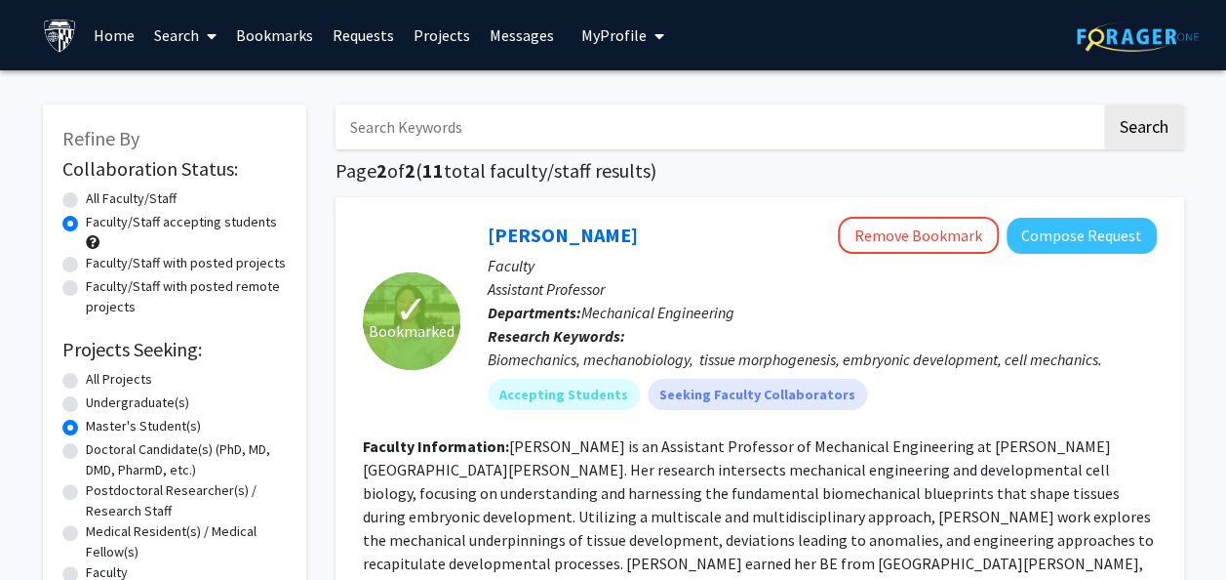
click at [293, 34] on link "Bookmarks" at bounding box center [274, 35] width 97 height 68
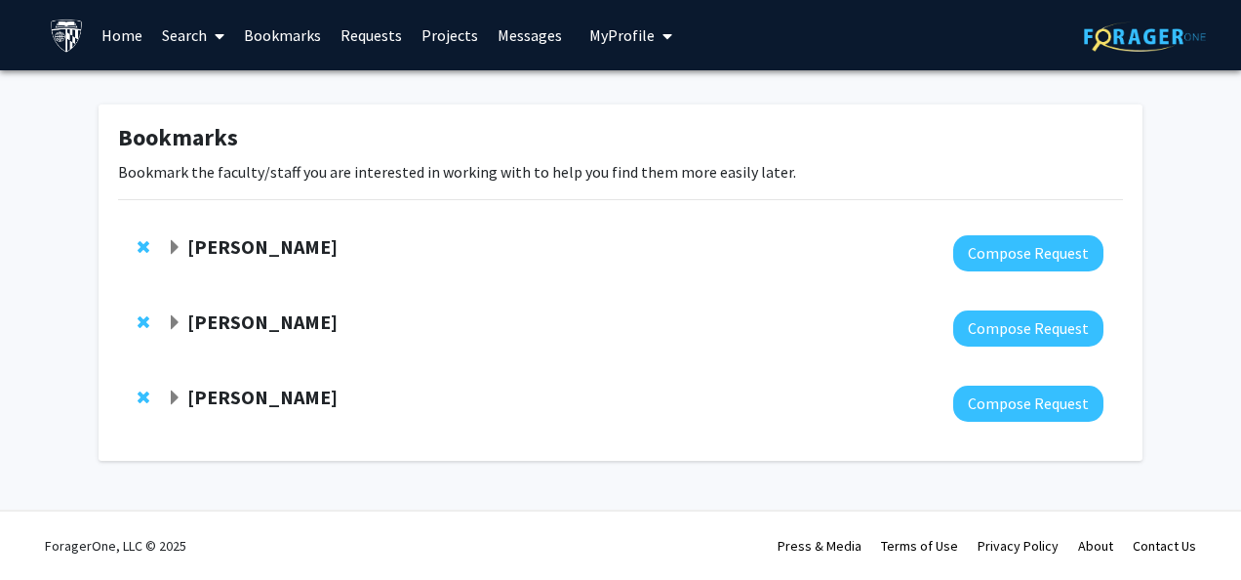
click at [460, 26] on link "Projects" at bounding box center [450, 35] width 76 height 68
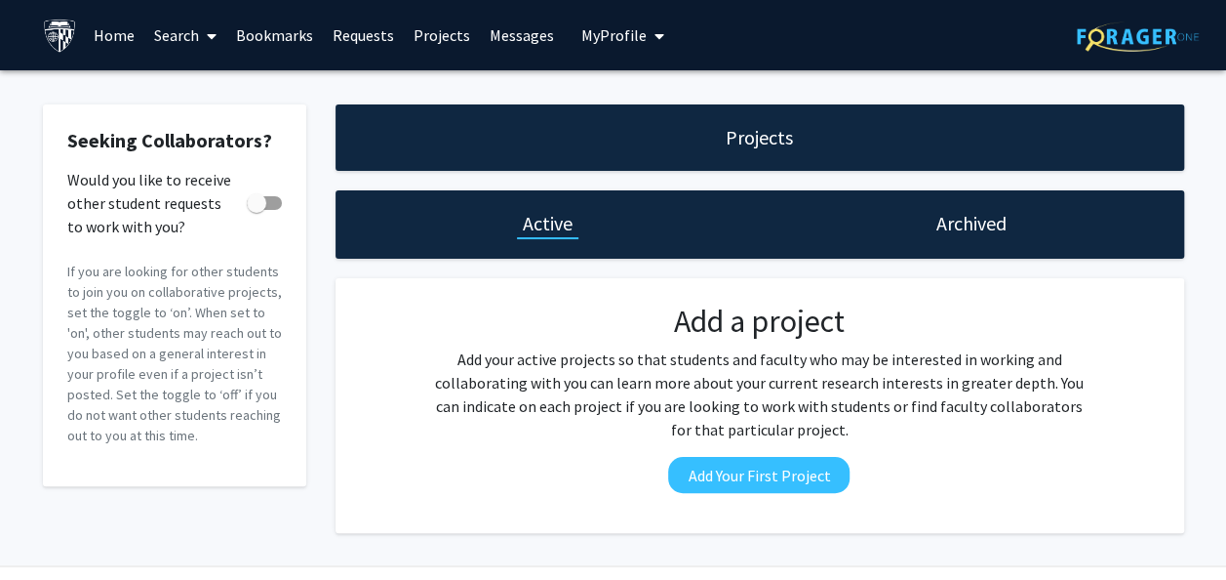
click at [488, 35] on link "Messages" at bounding box center [522, 35] width 84 height 68
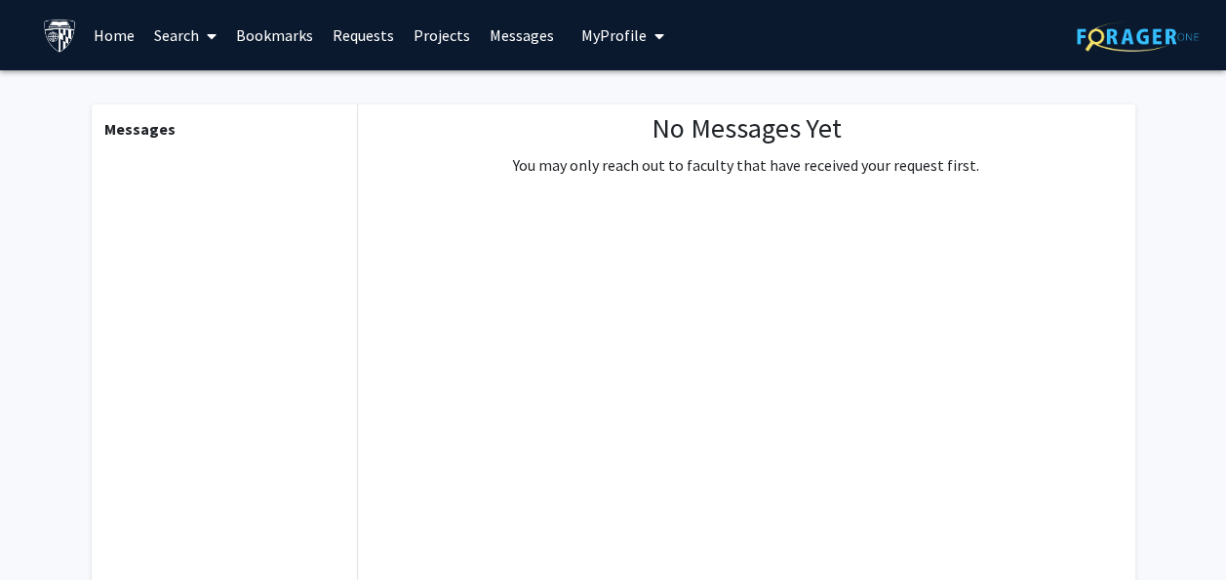
click at [583, 40] on span "My Profile" at bounding box center [613, 35] width 65 height 20
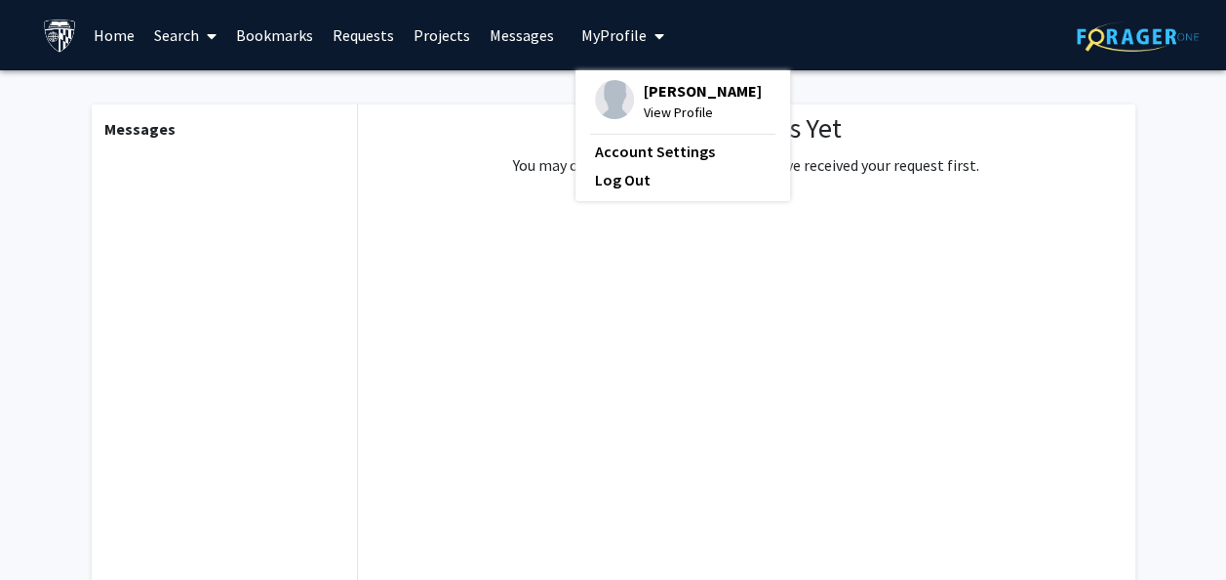
click at [644, 115] on span "View Profile" at bounding box center [703, 111] width 118 height 21
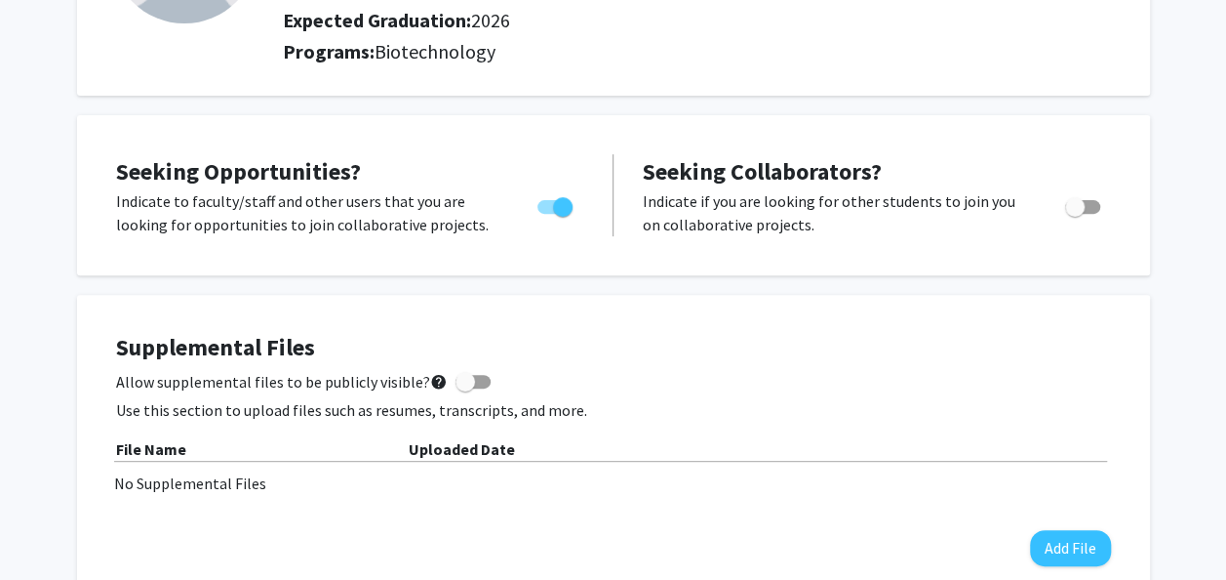
scroll to position [253, 0]
click at [1084, 203] on span "Toggle" at bounding box center [1082, 206] width 35 height 14
click at [1075, 213] on input "Would you like to receive other student requests to work with you?" at bounding box center [1074, 213] width 1 height 1
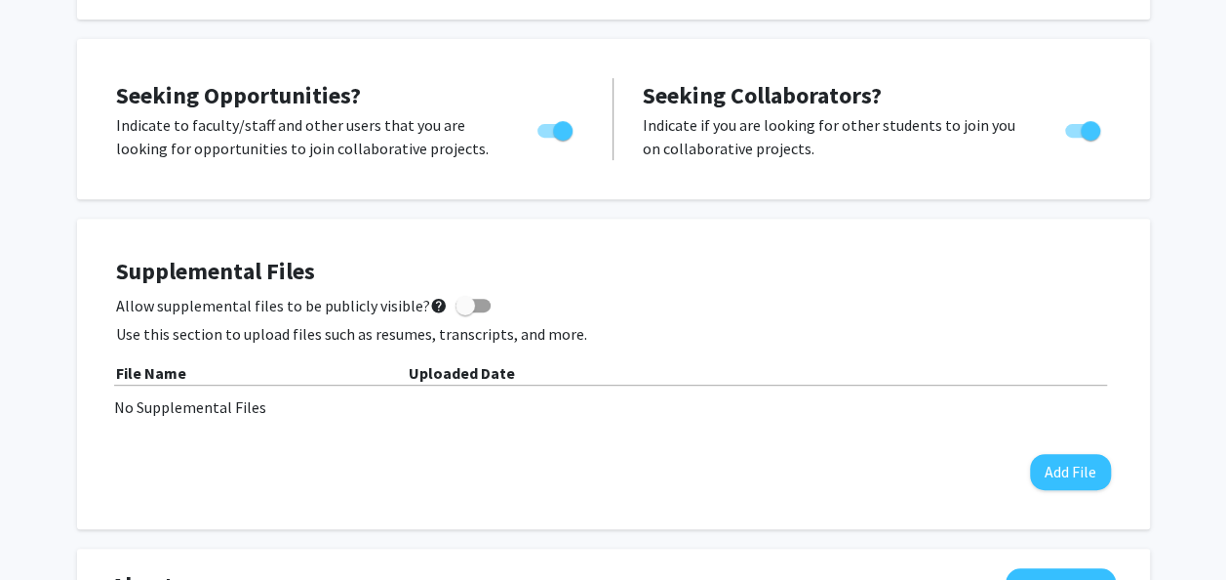
scroll to position [319, 0]
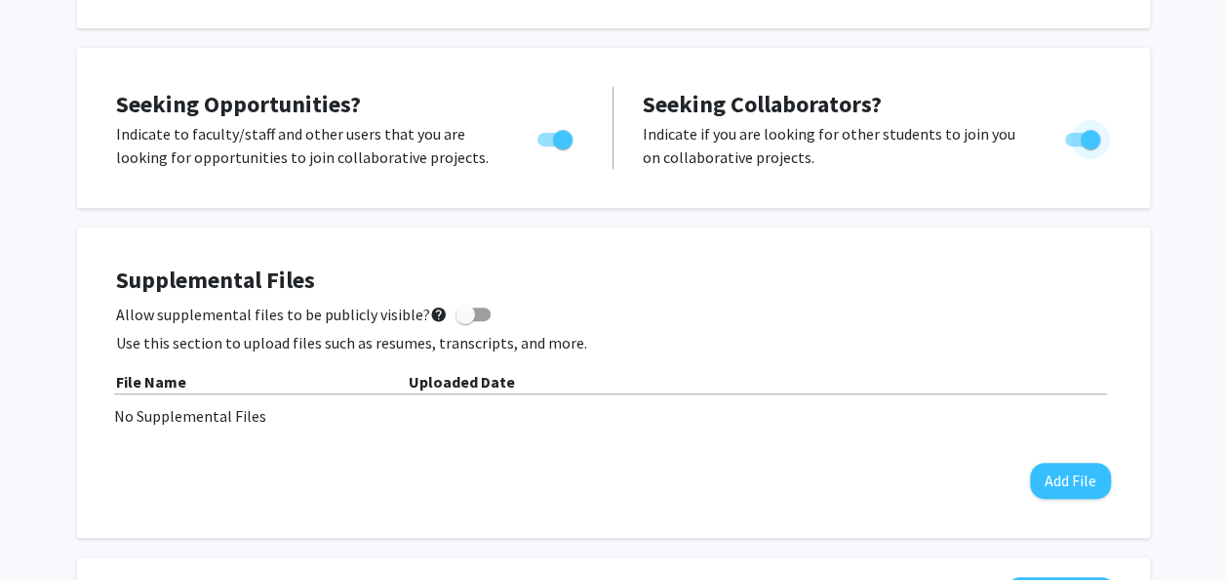
click at [1085, 142] on span "Toggle" at bounding box center [1091, 140] width 20 height 20
click at [1075, 146] on input "Would you like to receive other student requests to work with you?" at bounding box center [1074, 146] width 1 height 1
checkbox input "false"
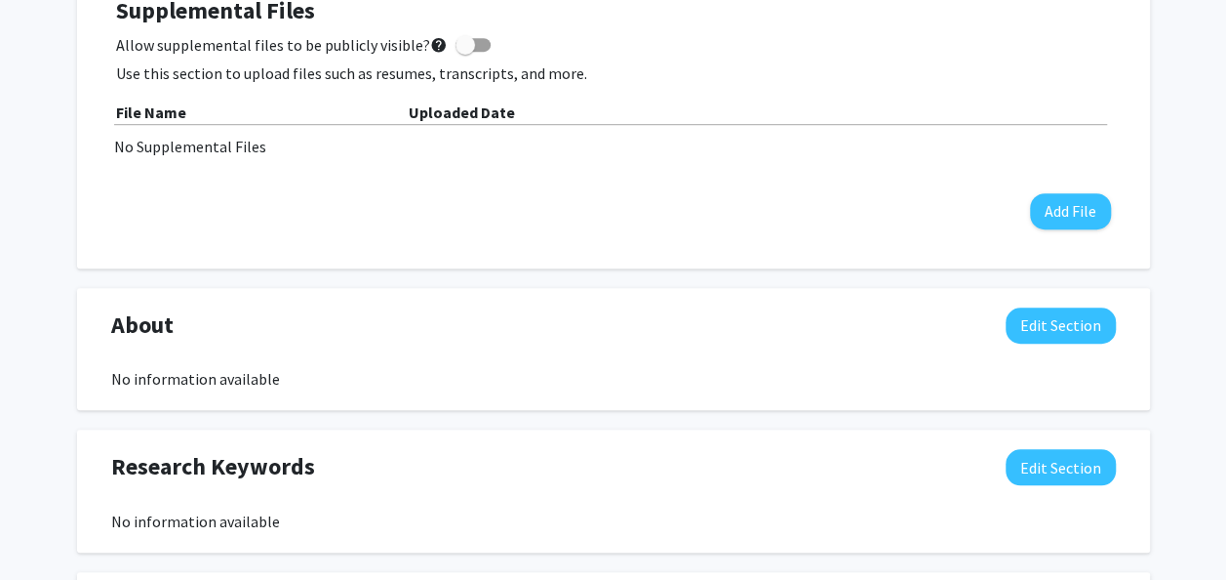
scroll to position [0, 0]
